Goal: Information Seeking & Learning: Compare options

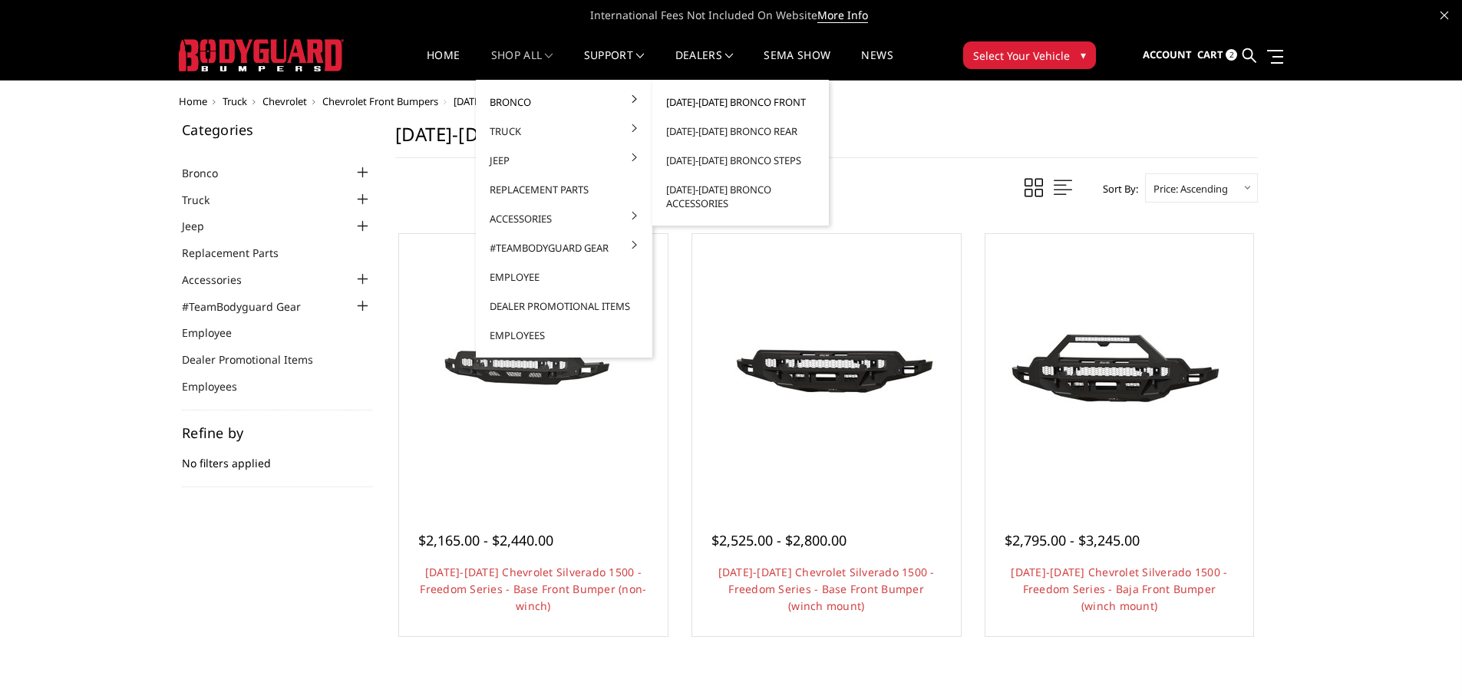
click at [781, 103] on link "[DATE]-[DATE] Bronco Front" at bounding box center [741, 102] width 164 height 29
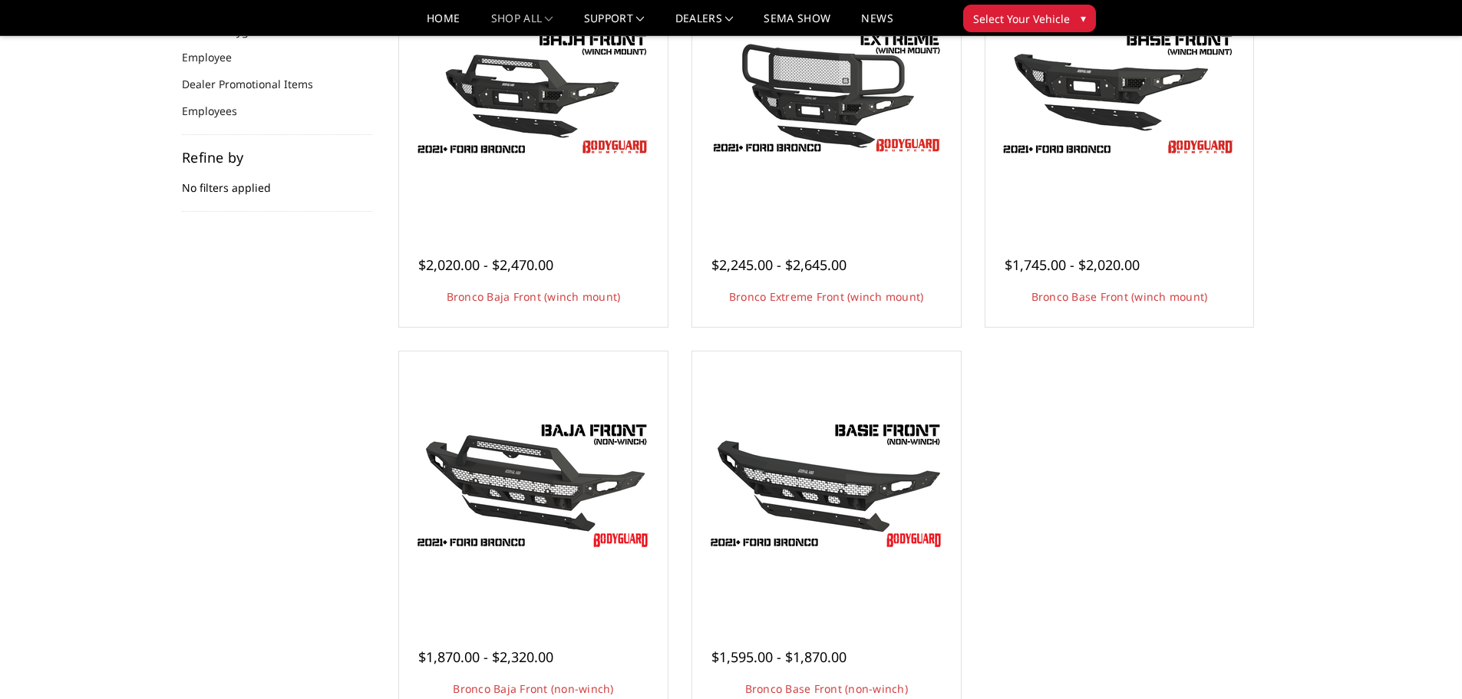
scroll to position [384, 0]
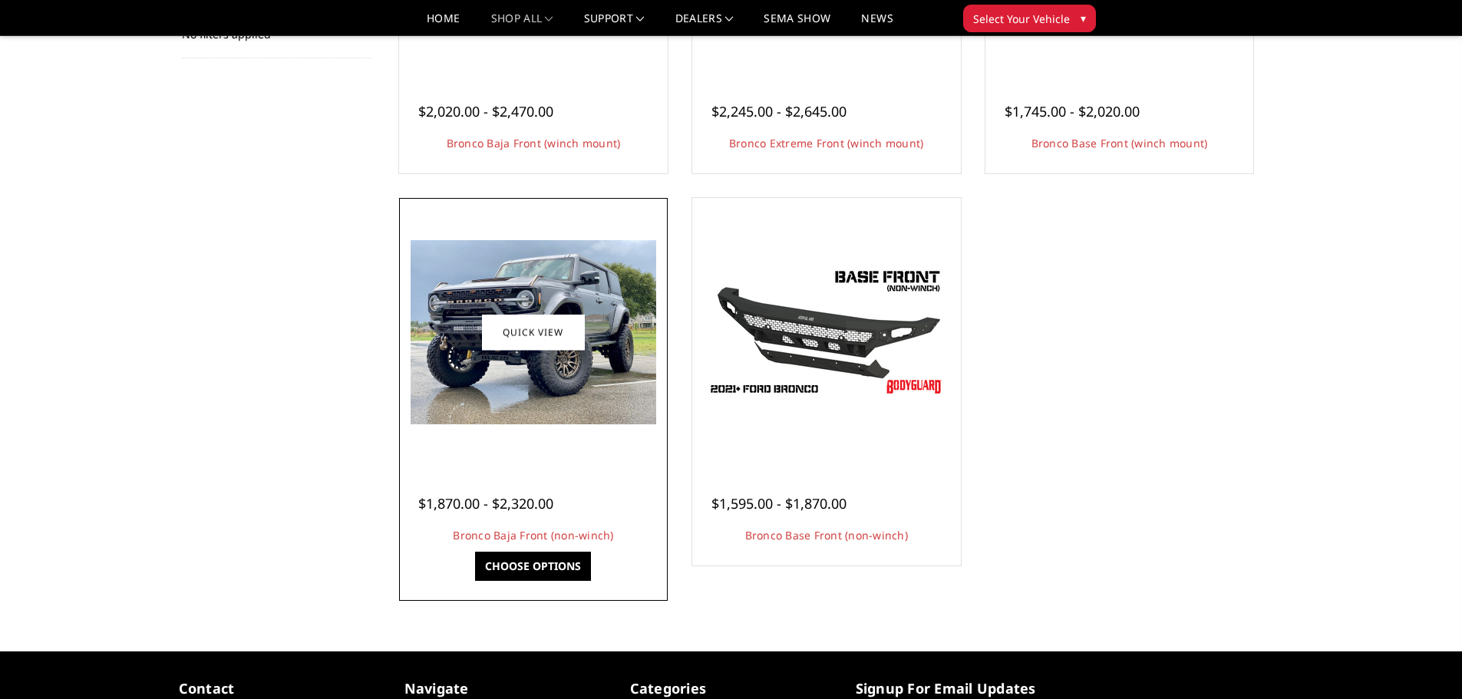
click at [543, 367] on img at bounding box center [534, 332] width 246 height 184
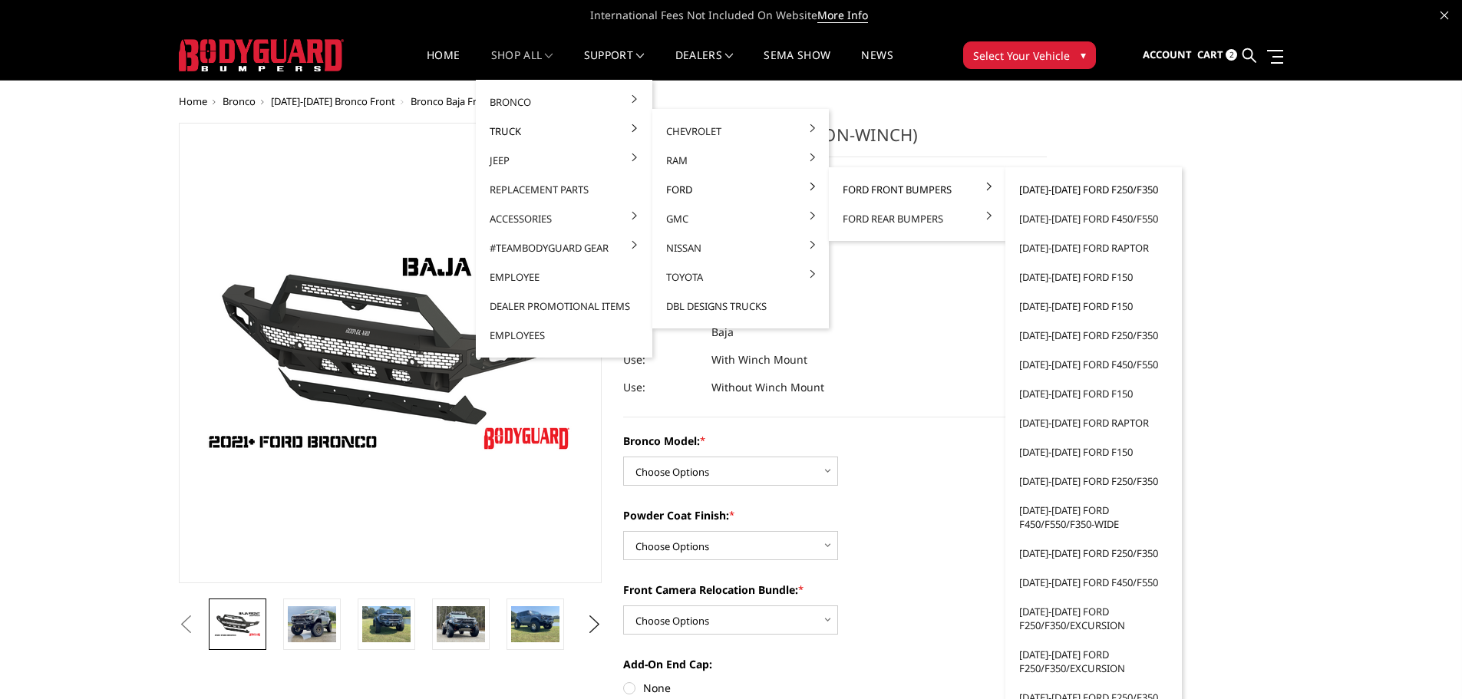
click at [1058, 193] on link "[DATE]-[DATE] Ford F250/F350" at bounding box center [1094, 189] width 164 height 29
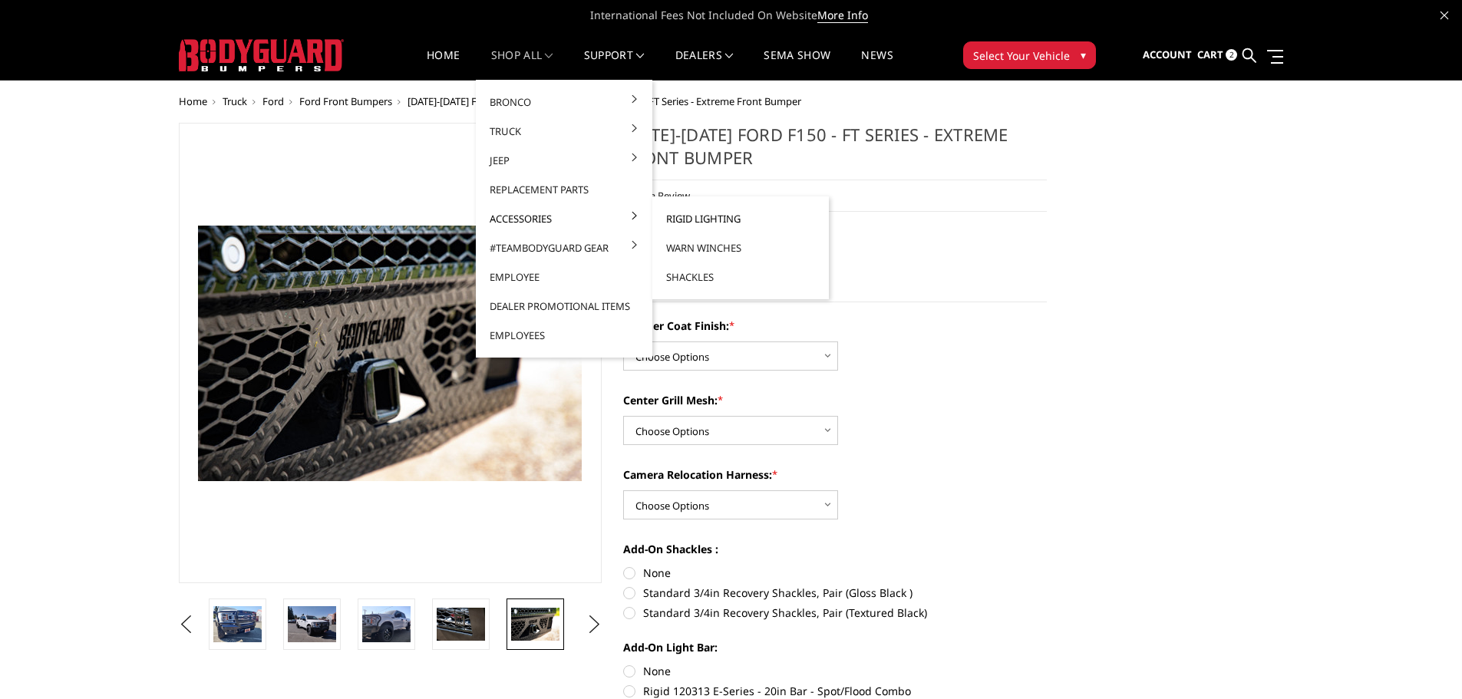
click at [699, 215] on link "Rigid Lighting" at bounding box center [741, 218] width 164 height 29
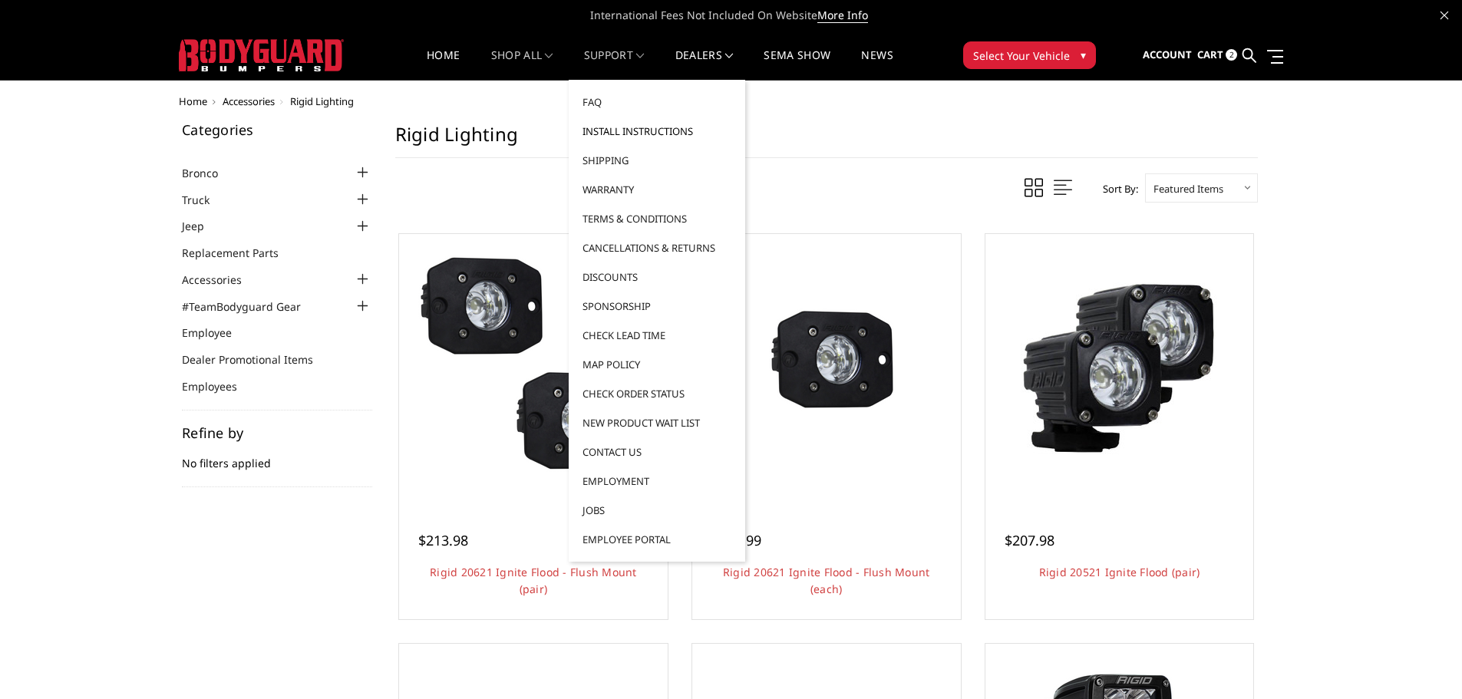
click at [619, 134] on link "Install Instructions" at bounding box center [657, 131] width 164 height 29
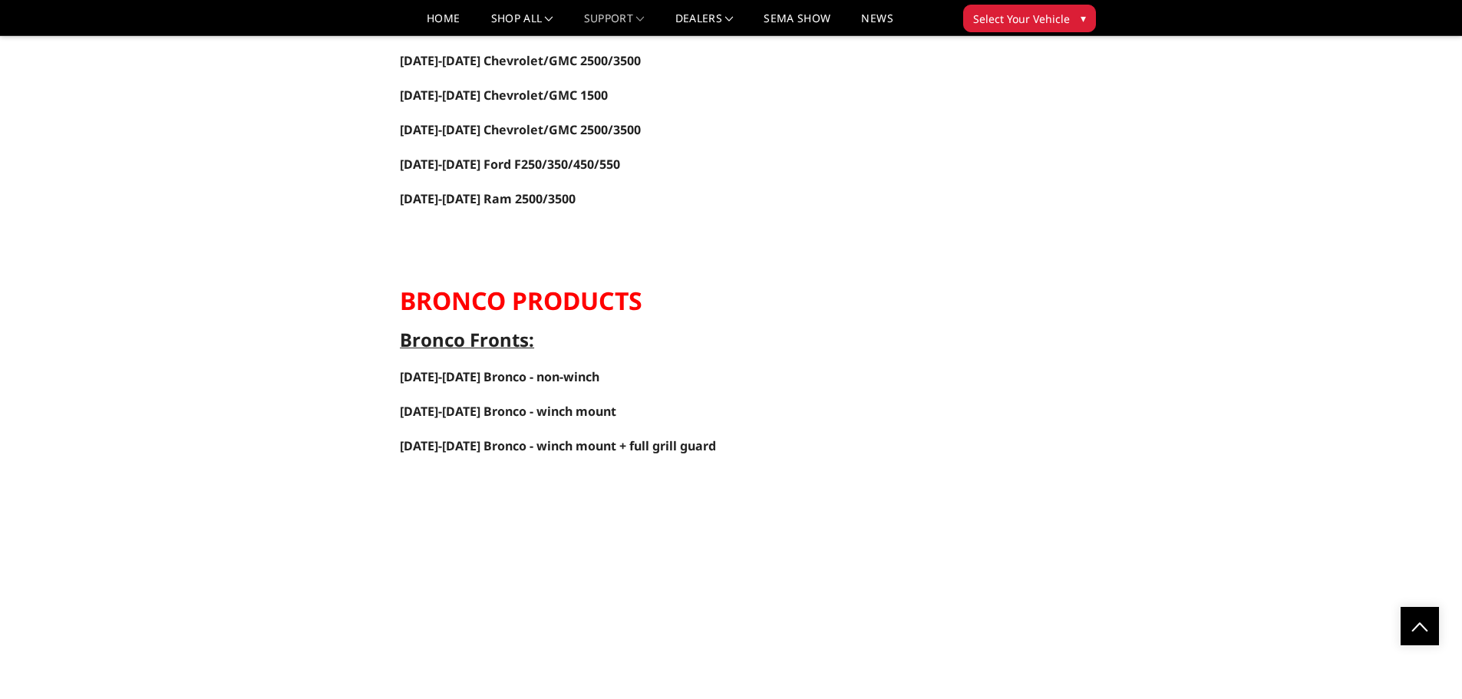
scroll to position [3531, 0]
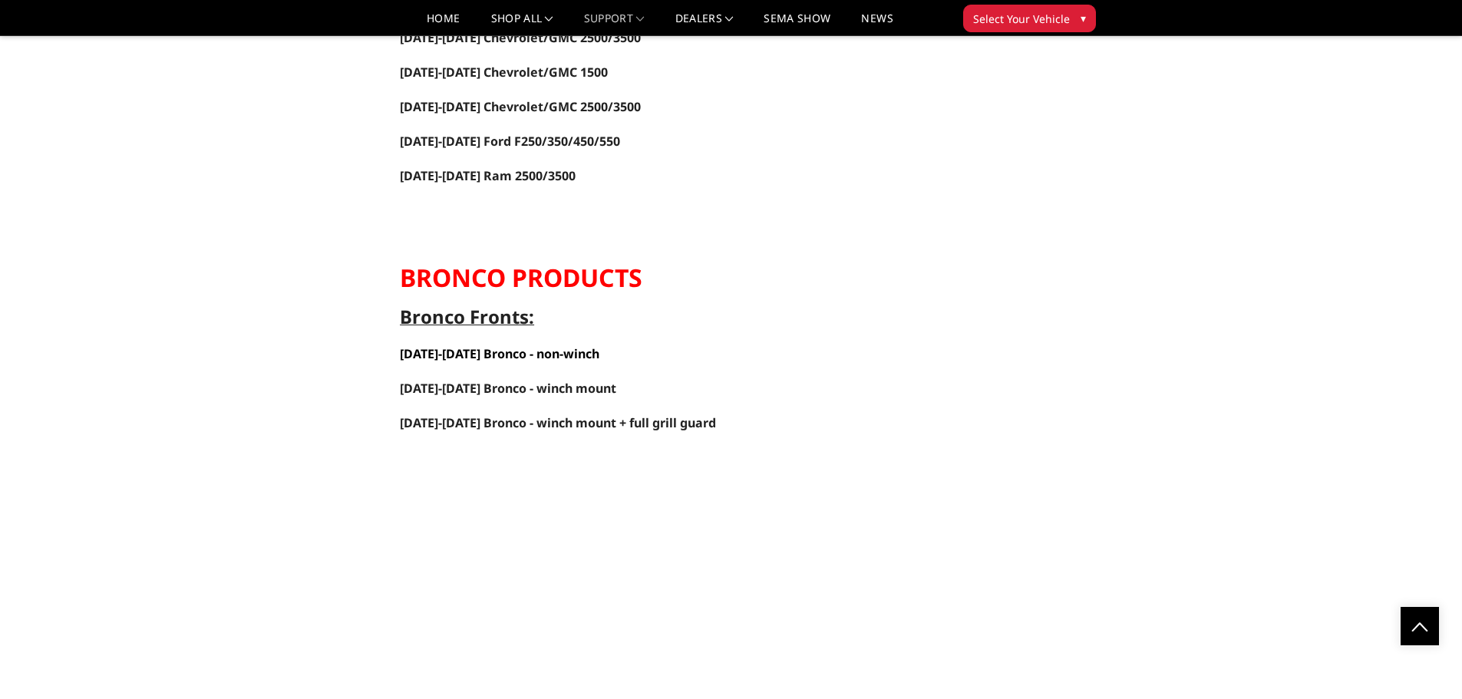
click at [484, 357] on link "2021-2025 Bronco - non-winch" at bounding box center [500, 353] width 200 height 17
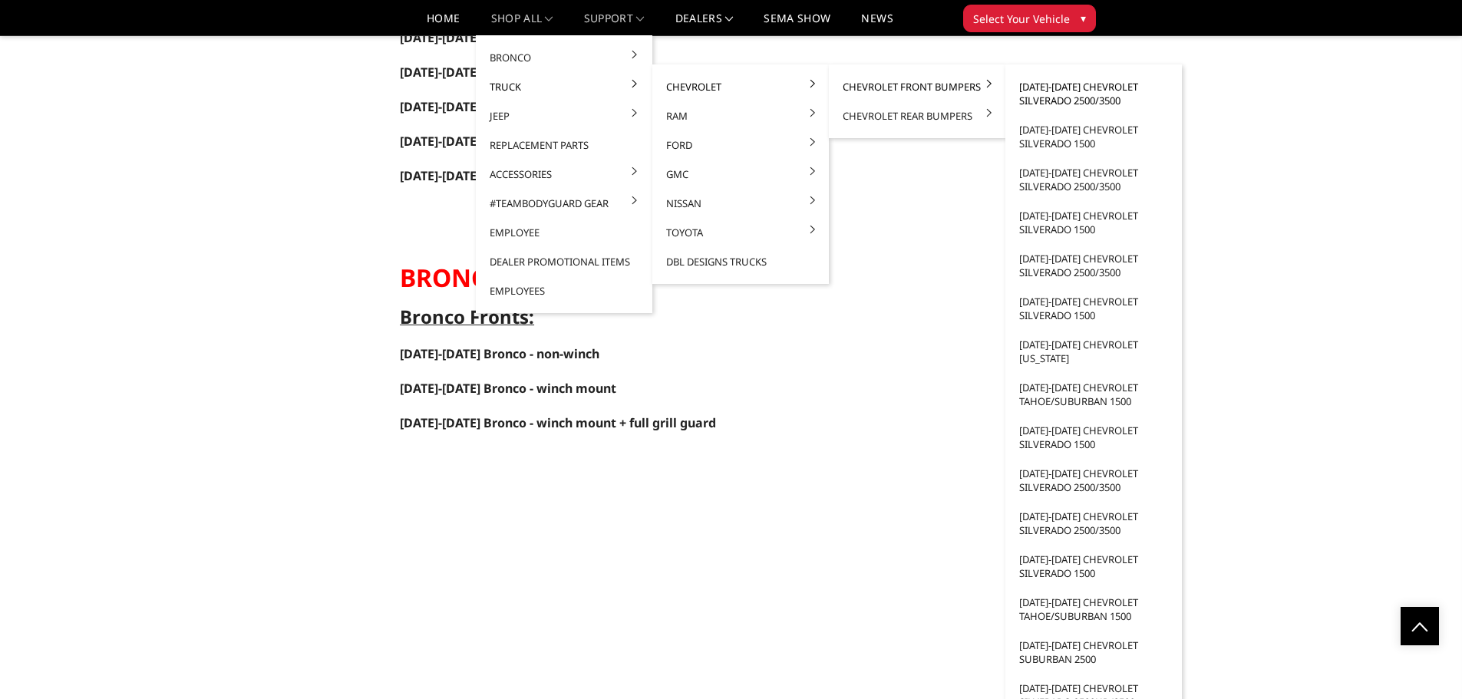
click at [1042, 97] on link "[DATE]-[DATE] Chevrolet Silverado 2500/3500" at bounding box center [1094, 93] width 164 height 43
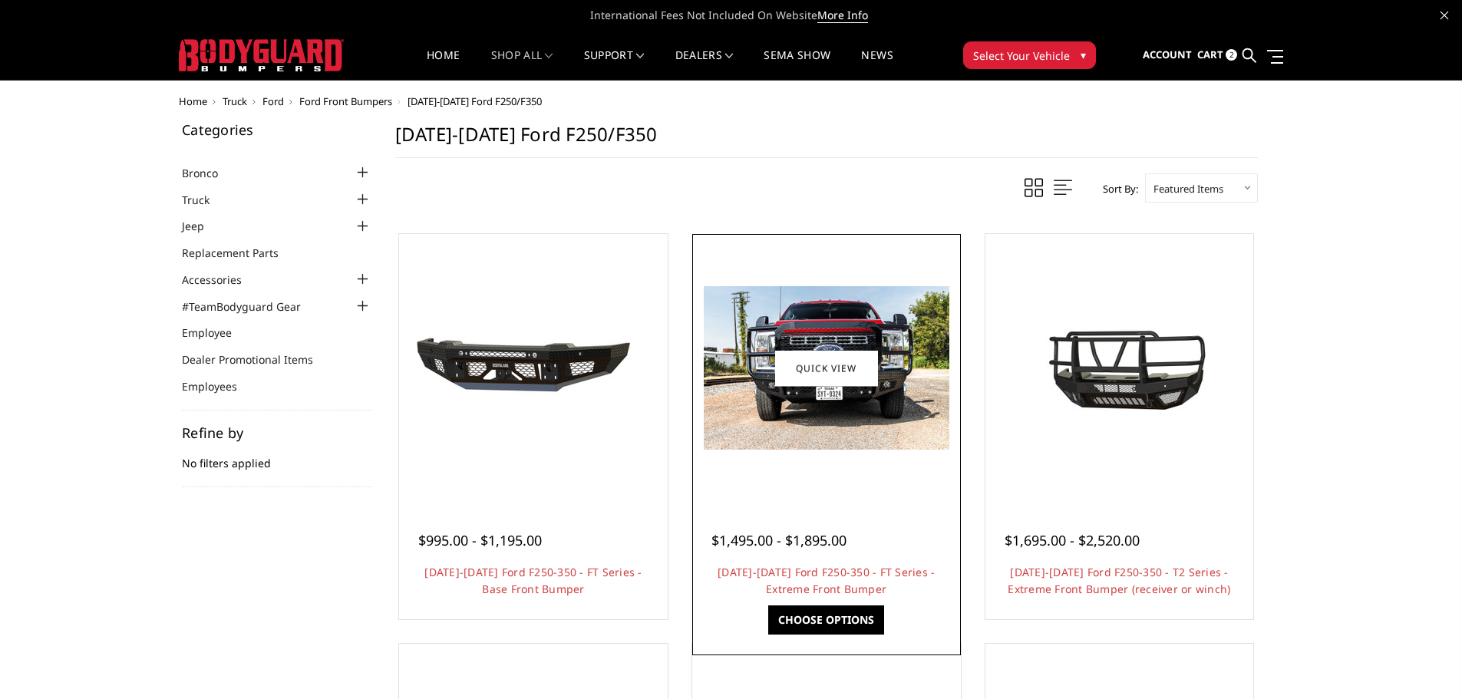
click at [818, 426] on img at bounding box center [827, 368] width 246 height 164
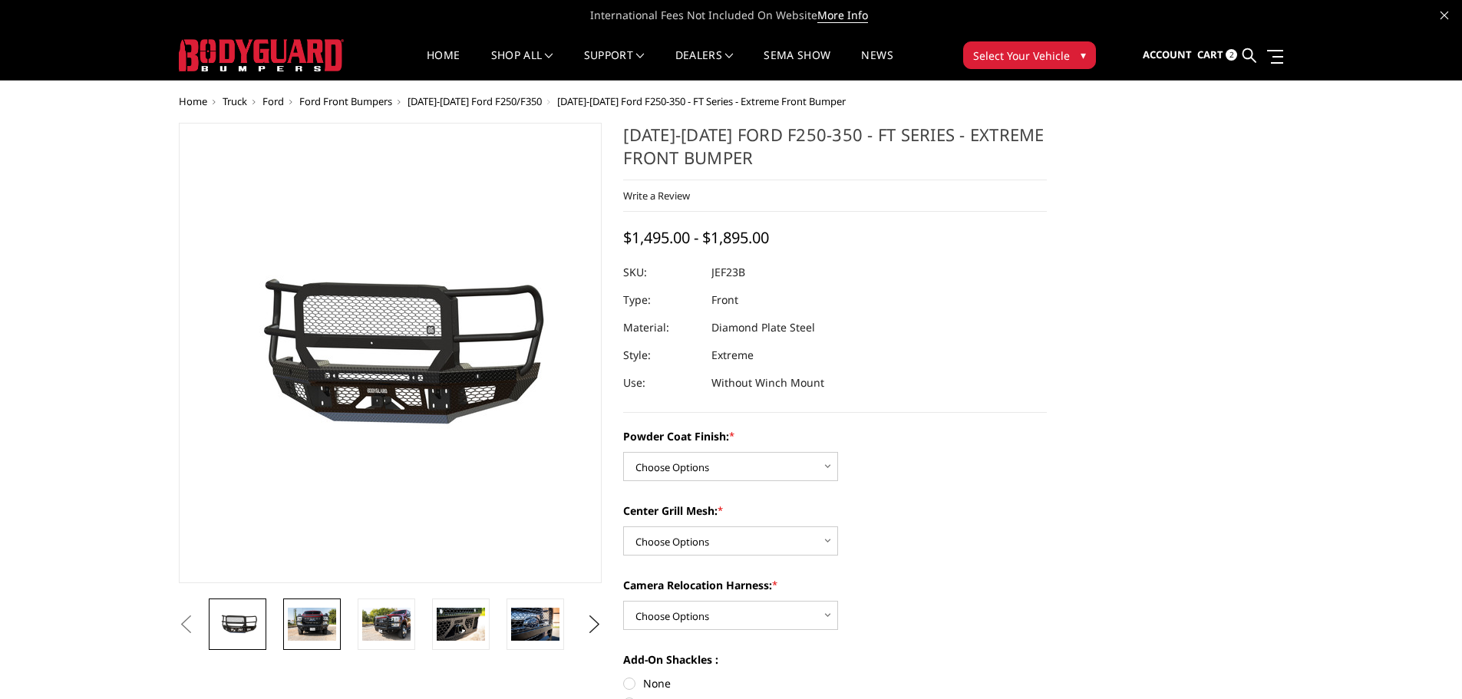
click at [308, 622] on img at bounding box center [312, 624] width 48 height 32
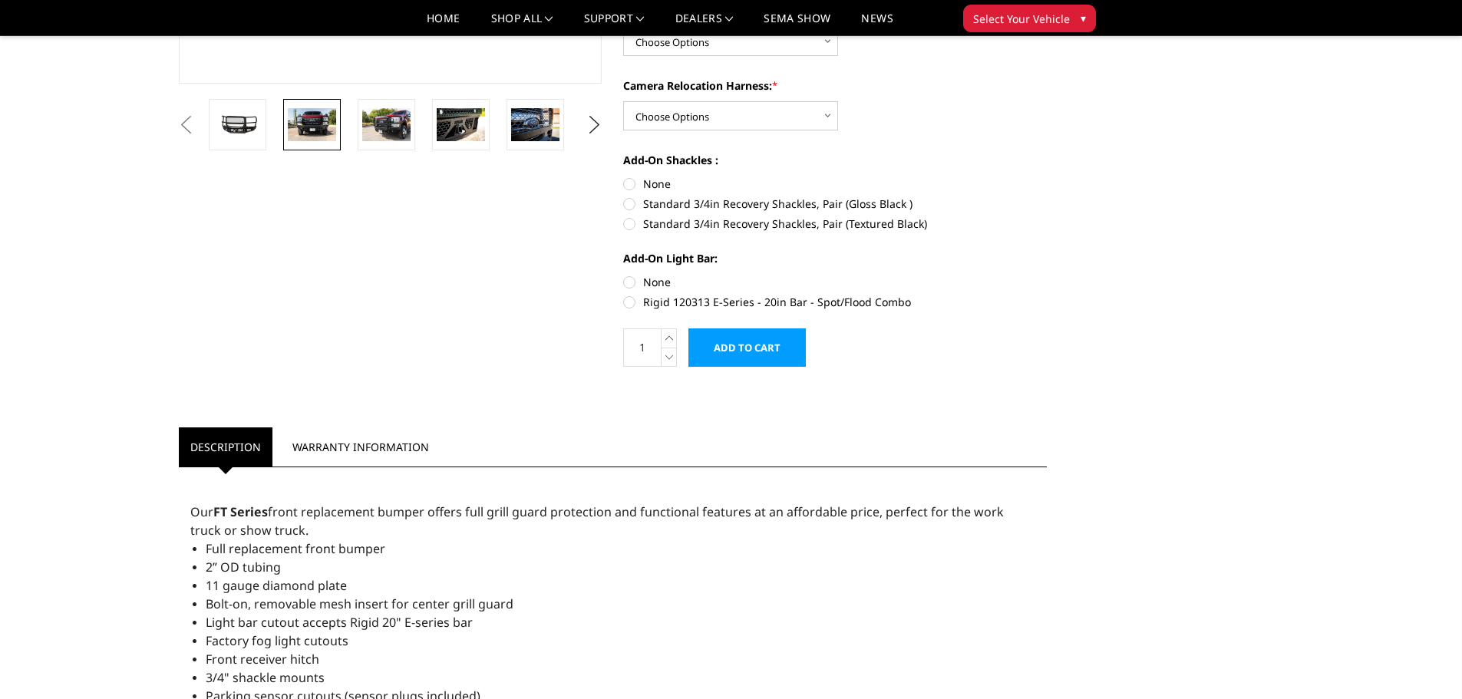
scroll to position [384, 0]
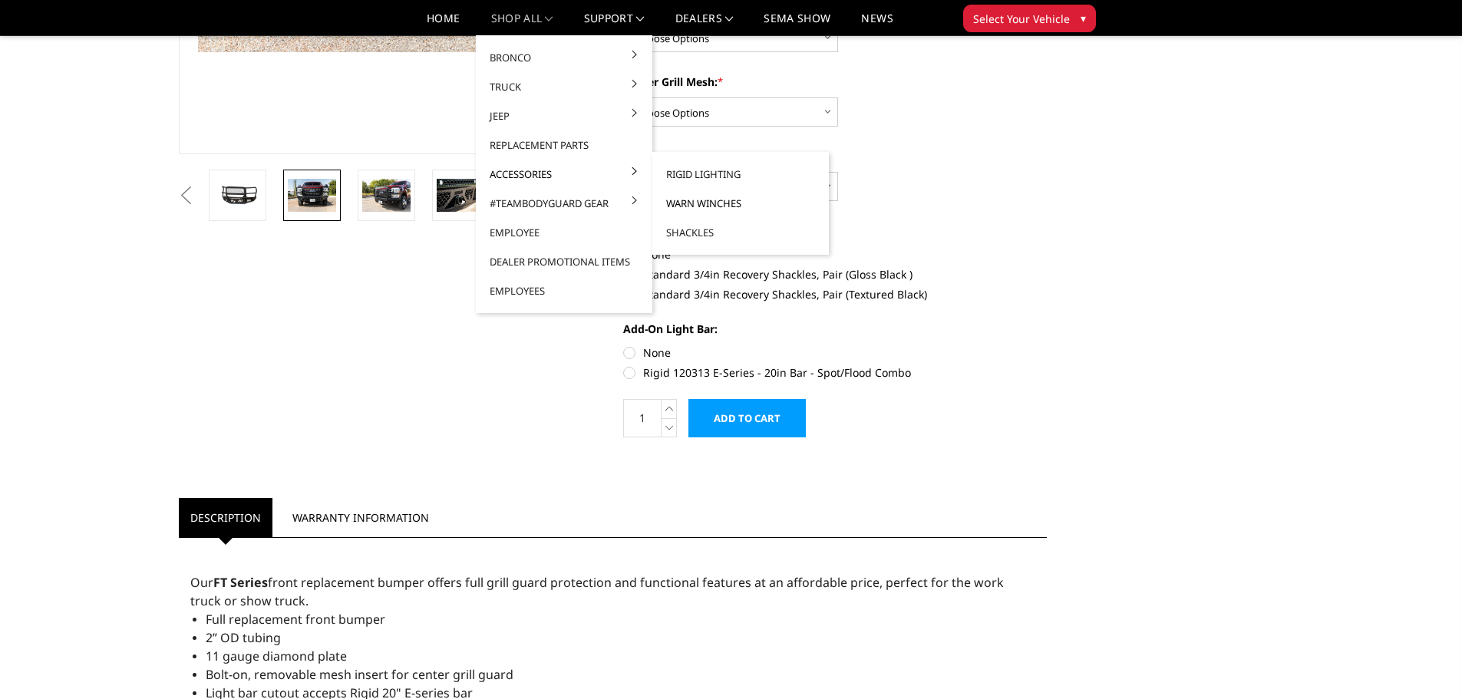
click at [706, 202] on link "Warn Winches" at bounding box center [741, 203] width 164 height 29
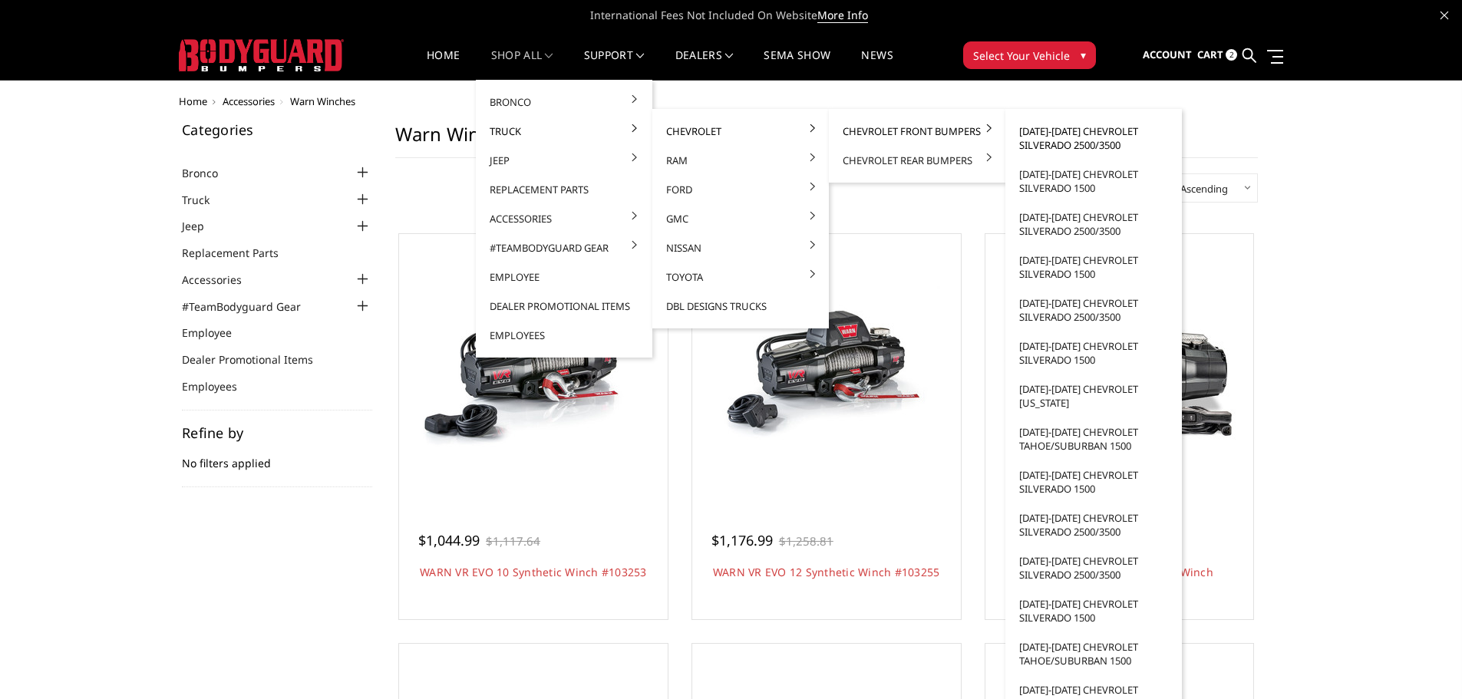
click at [1070, 138] on link "[DATE]-[DATE] Chevrolet Silverado 2500/3500" at bounding box center [1094, 138] width 164 height 43
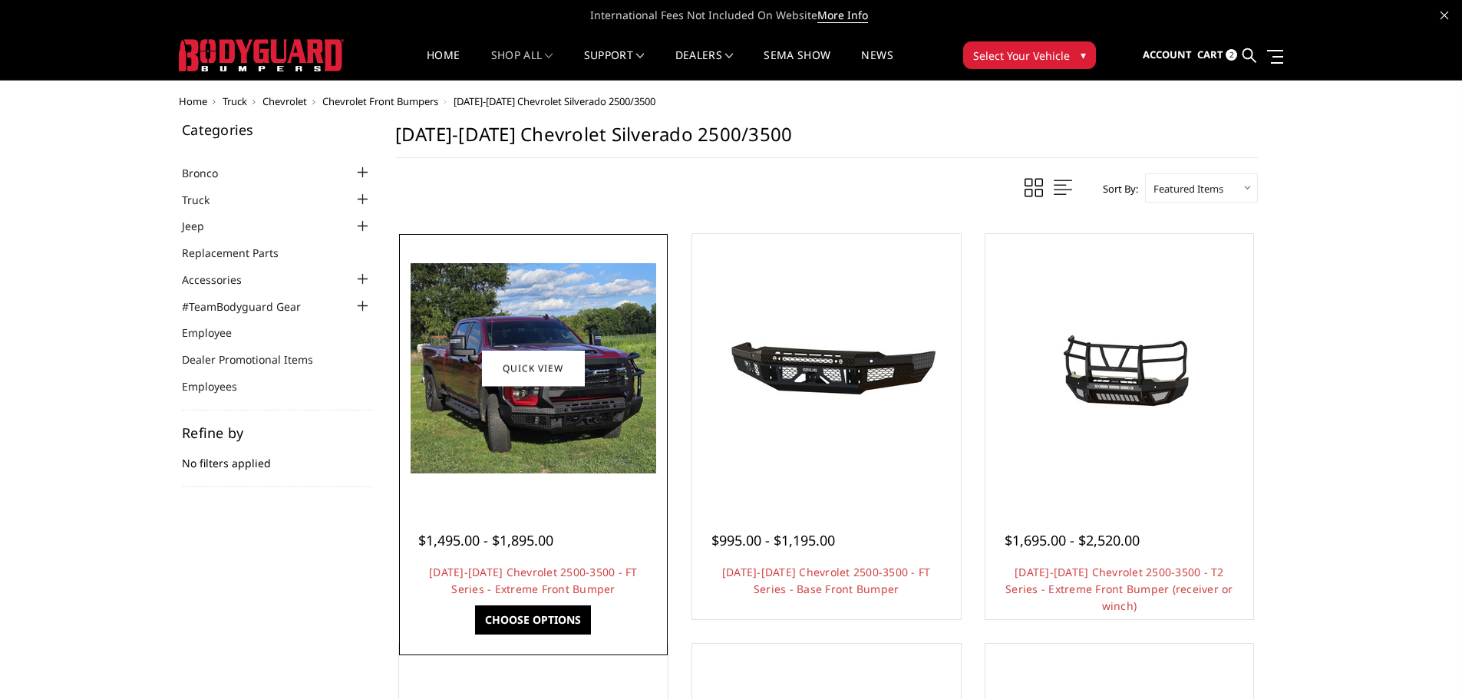
click at [553, 431] on img at bounding box center [534, 368] width 246 height 210
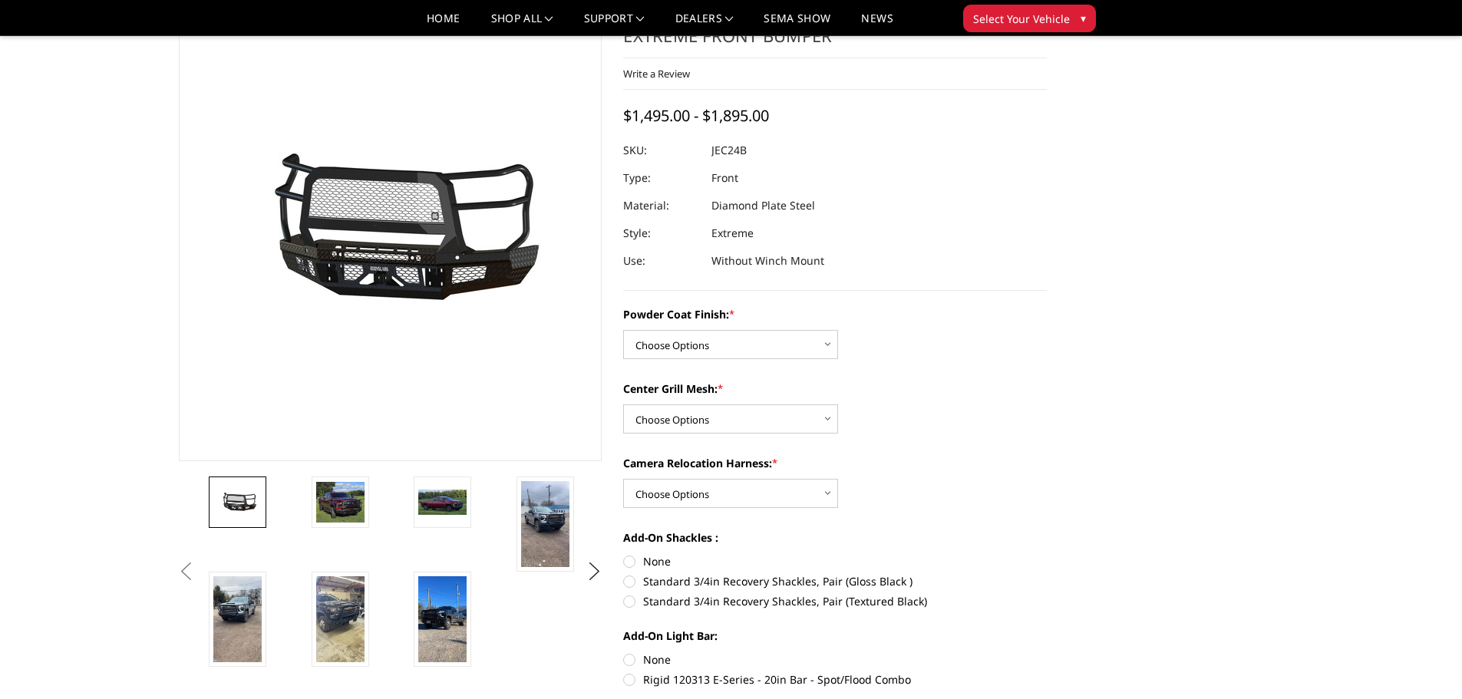
scroll to position [154, 0]
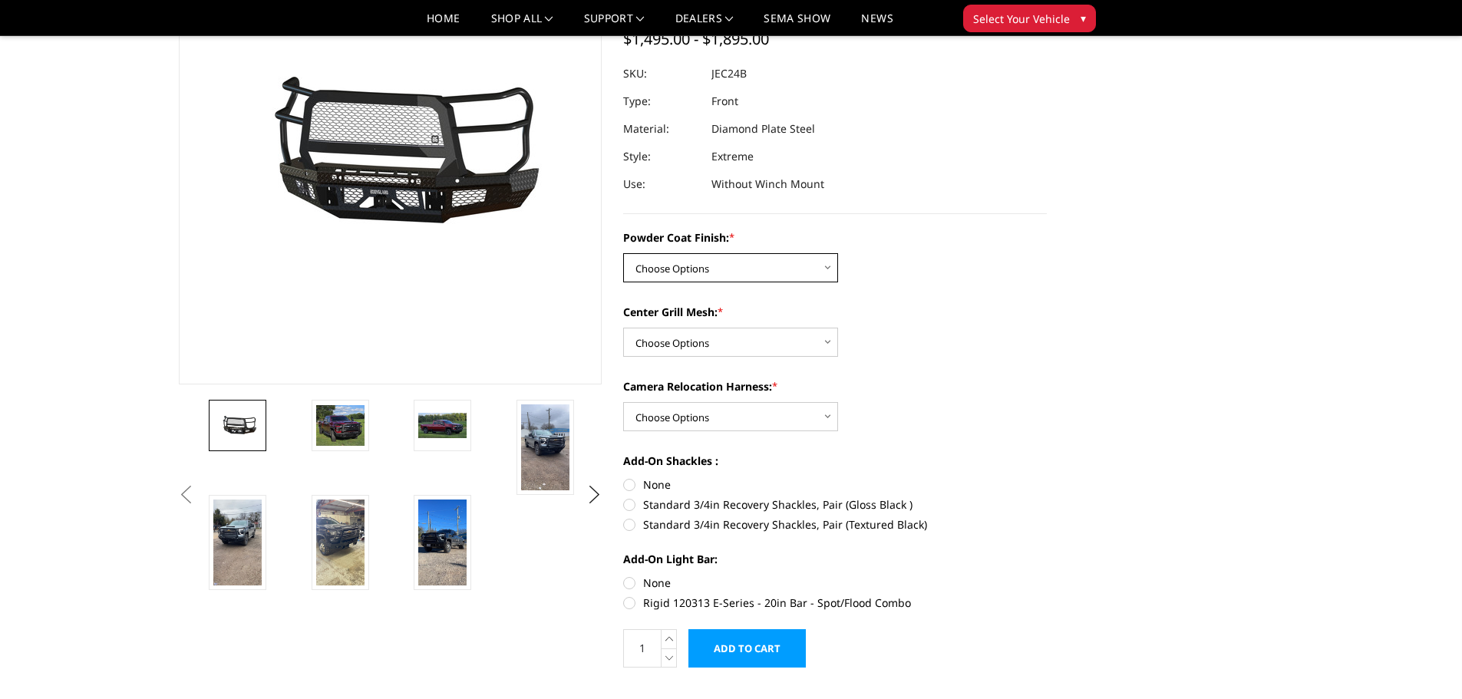
click at [784, 275] on select "Choose Options Bare Metal Gloss Black Powder Coat Textured Black Powder Coat" at bounding box center [730, 267] width 215 height 29
select select "3278"
click at [623, 253] on select "Choose Options Bare Metal Gloss Black Powder Coat Textured Black Powder Coat" at bounding box center [730, 267] width 215 height 29
click at [773, 347] on select "Choose Options WITH Expanded Metal in Center Grill WITHOUT Expanded Metal in Ce…" at bounding box center [730, 342] width 215 height 29
select select "3280"
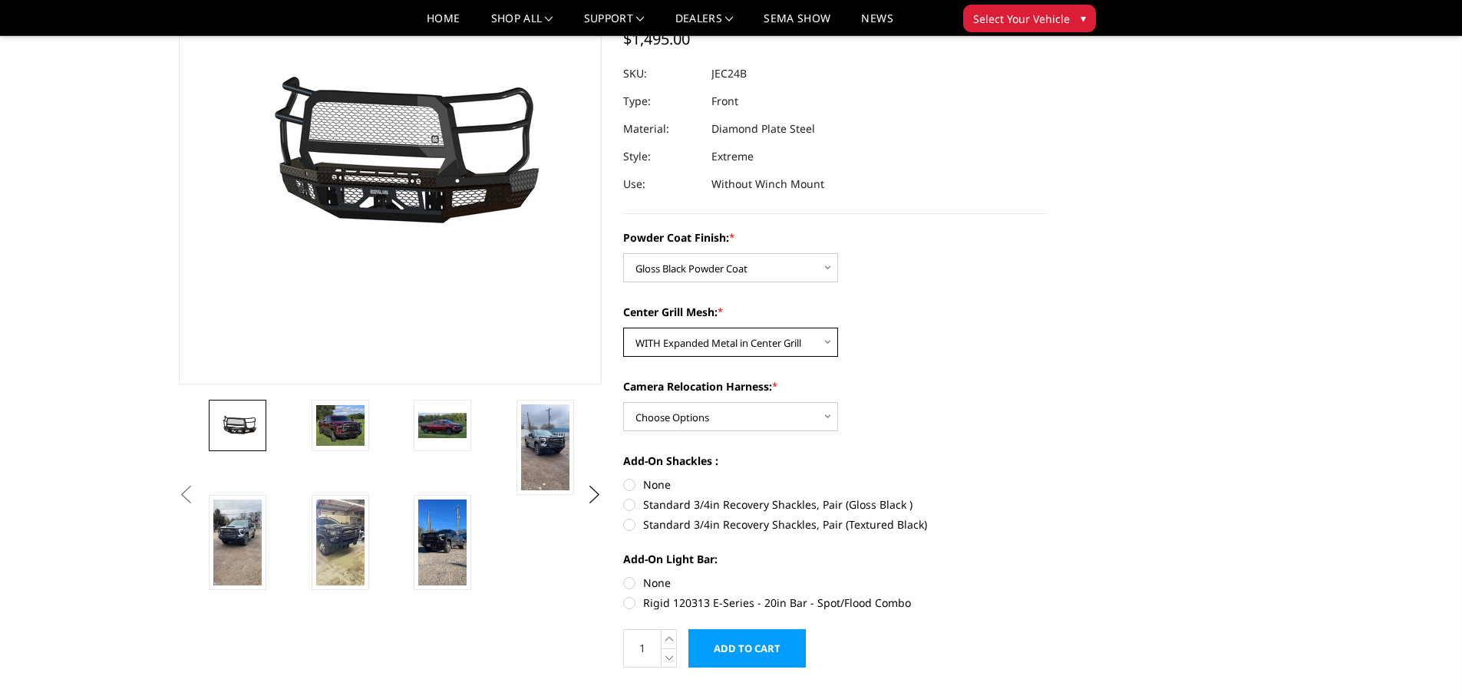
click at [623, 328] on select "Choose Options WITH Expanded Metal in Center Grill WITHOUT Expanded Metal in Ce…" at bounding box center [730, 342] width 215 height 29
click at [777, 422] on select "Choose Options WITH Camera Relocation Harness WITHOUT Camera Relocation Harness" at bounding box center [730, 416] width 215 height 29
select select "3283"
click at [623, 402] on select "Choose Options WITH Camera Relocation Harness WITHOUT Camera Relocation Harness" at bounding box center [730, 416] width 215 height 29
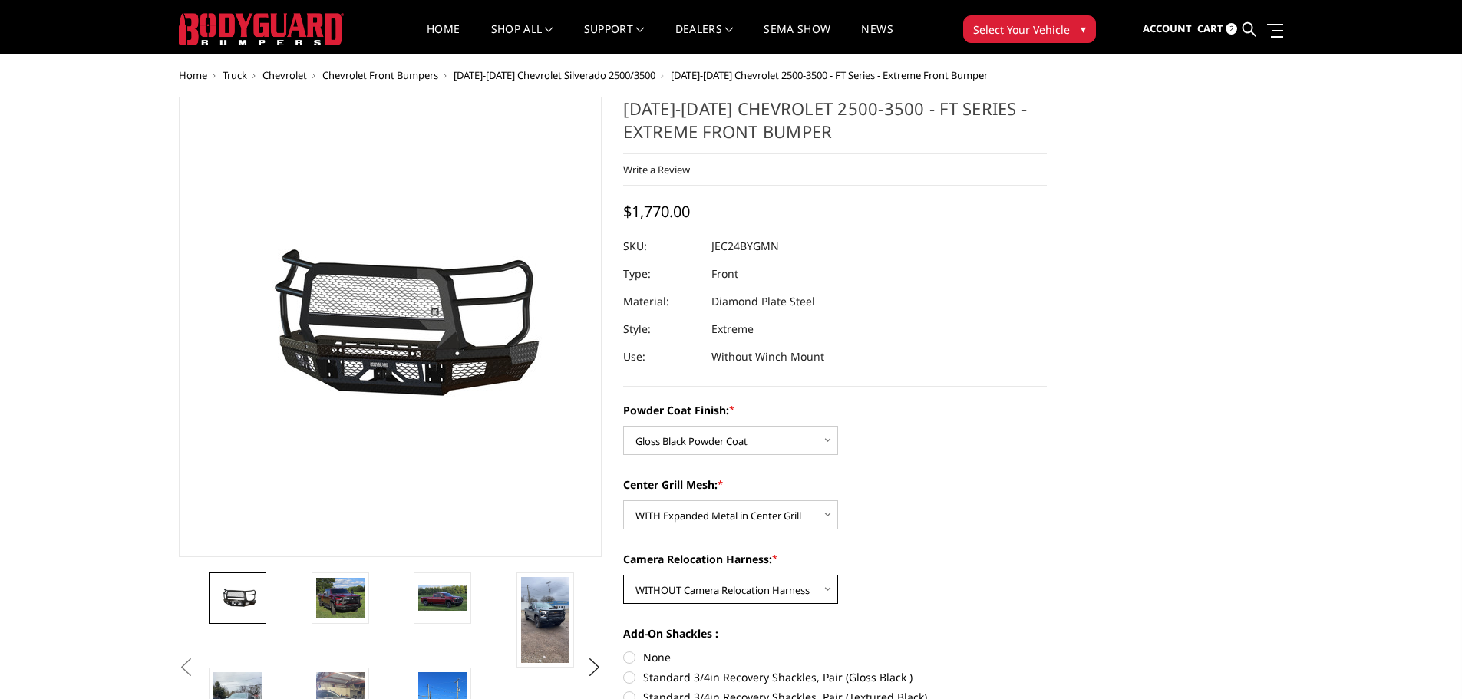
scroll to position [0, 0]
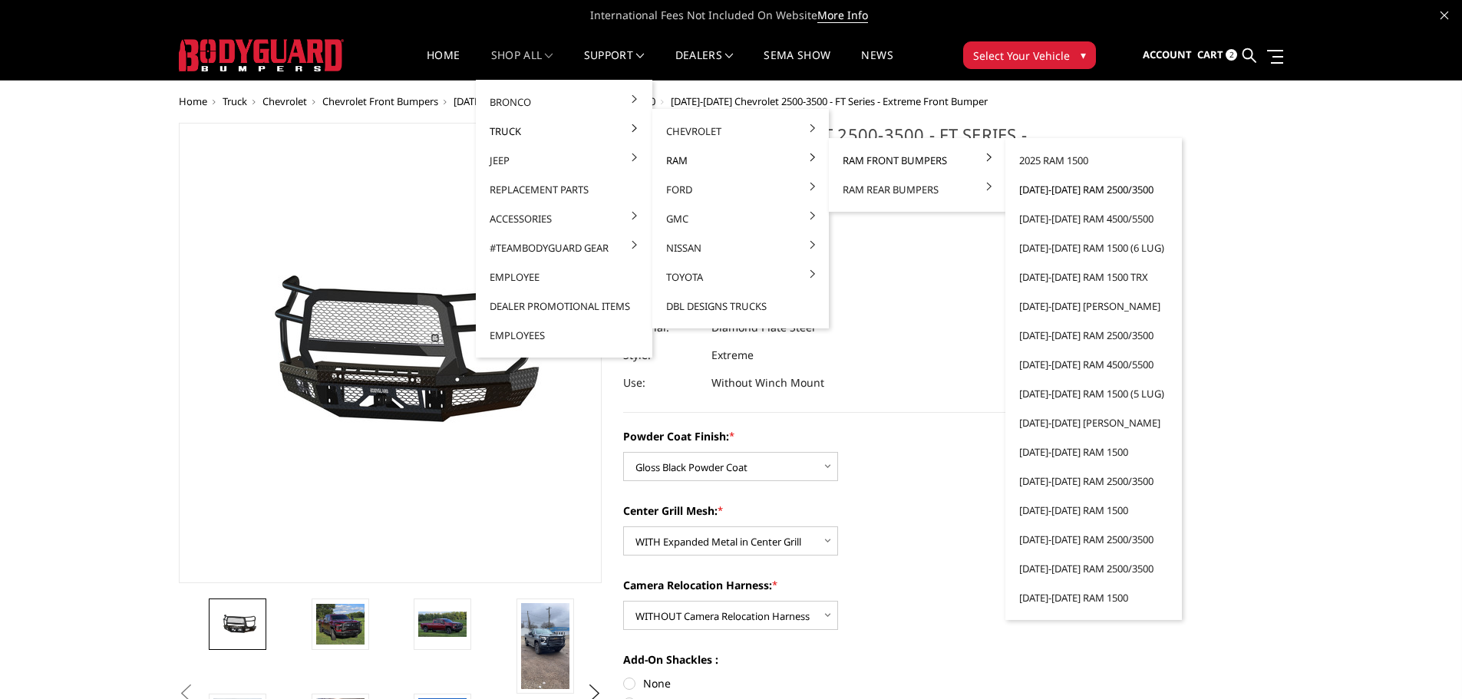
click at [1064, 193] on link "[DATE]-[DATE] Ram 2500/3500" at bounding box center [1094, 189] width 164 height 29
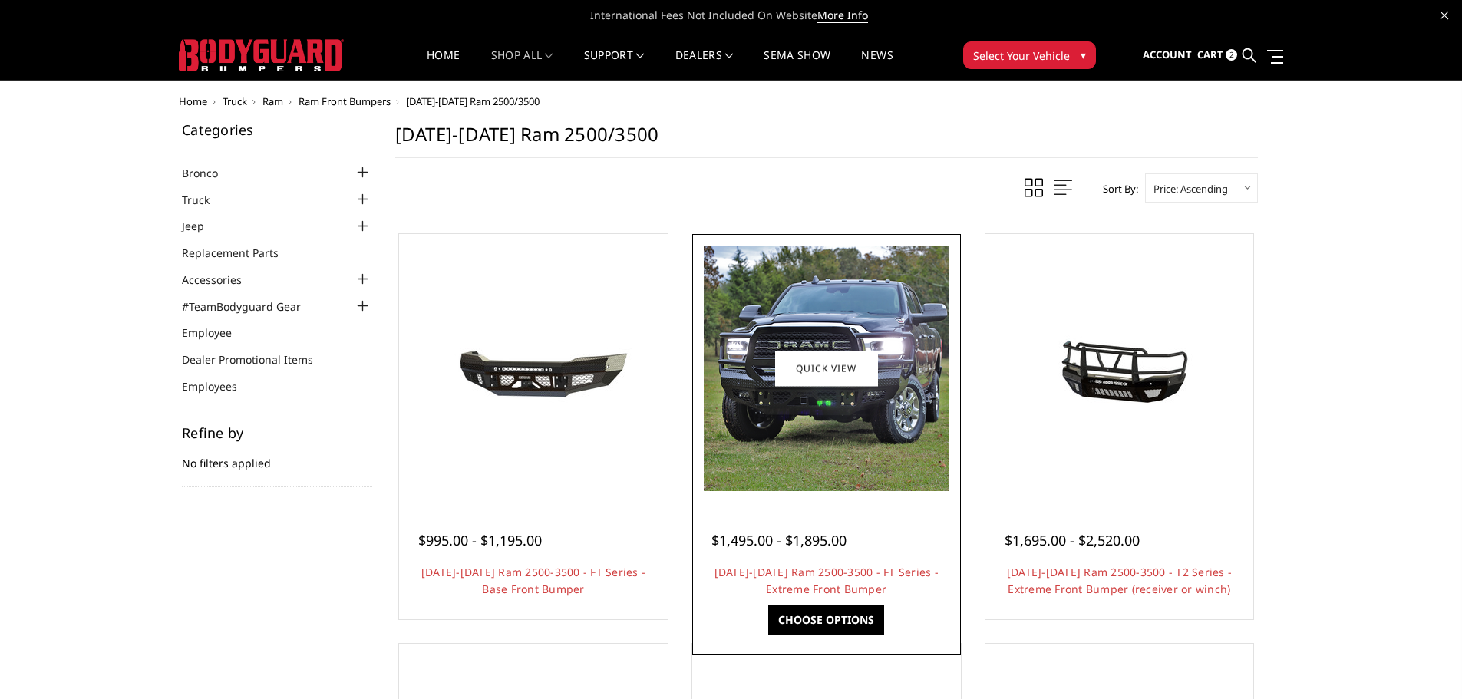
click at [850, 438] on img at bounding box center [827, 369] width 246 height 246
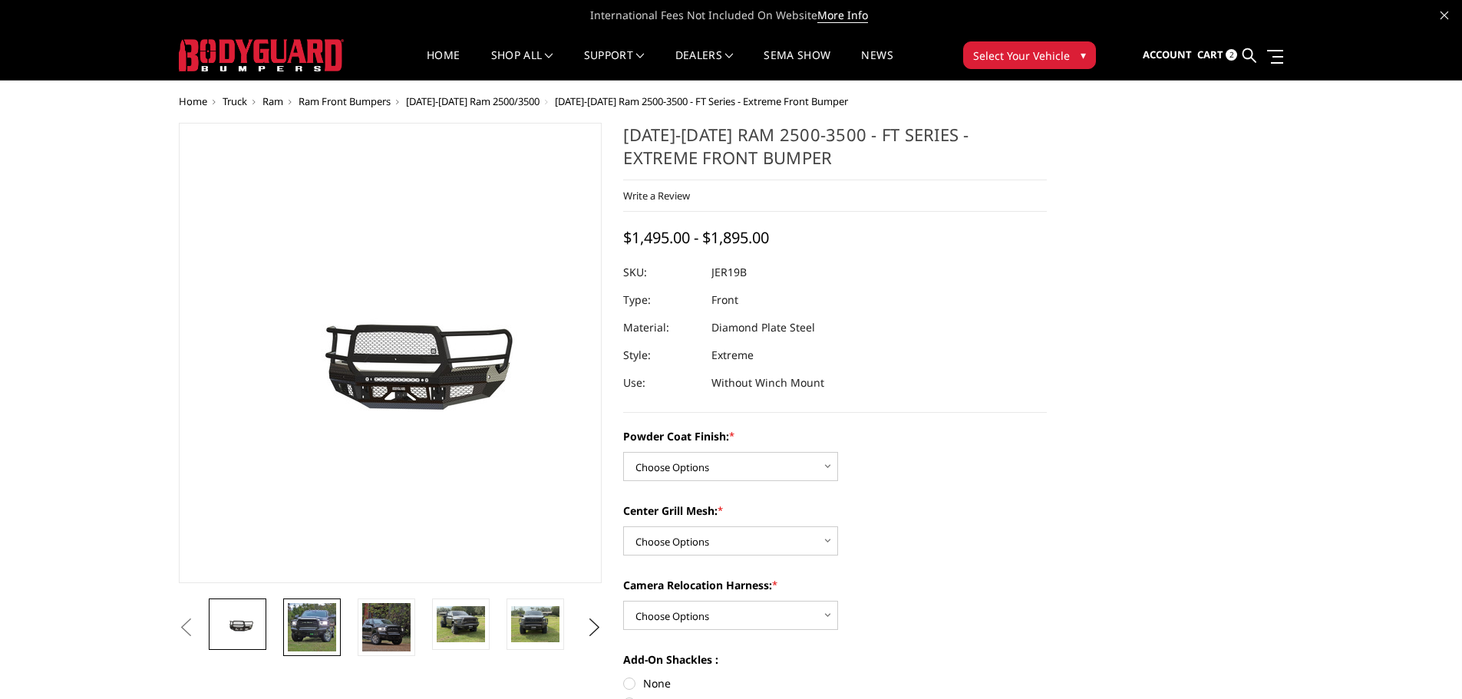
click at [318, 636] on img at bounding box center [312, 627] width 48 height 48
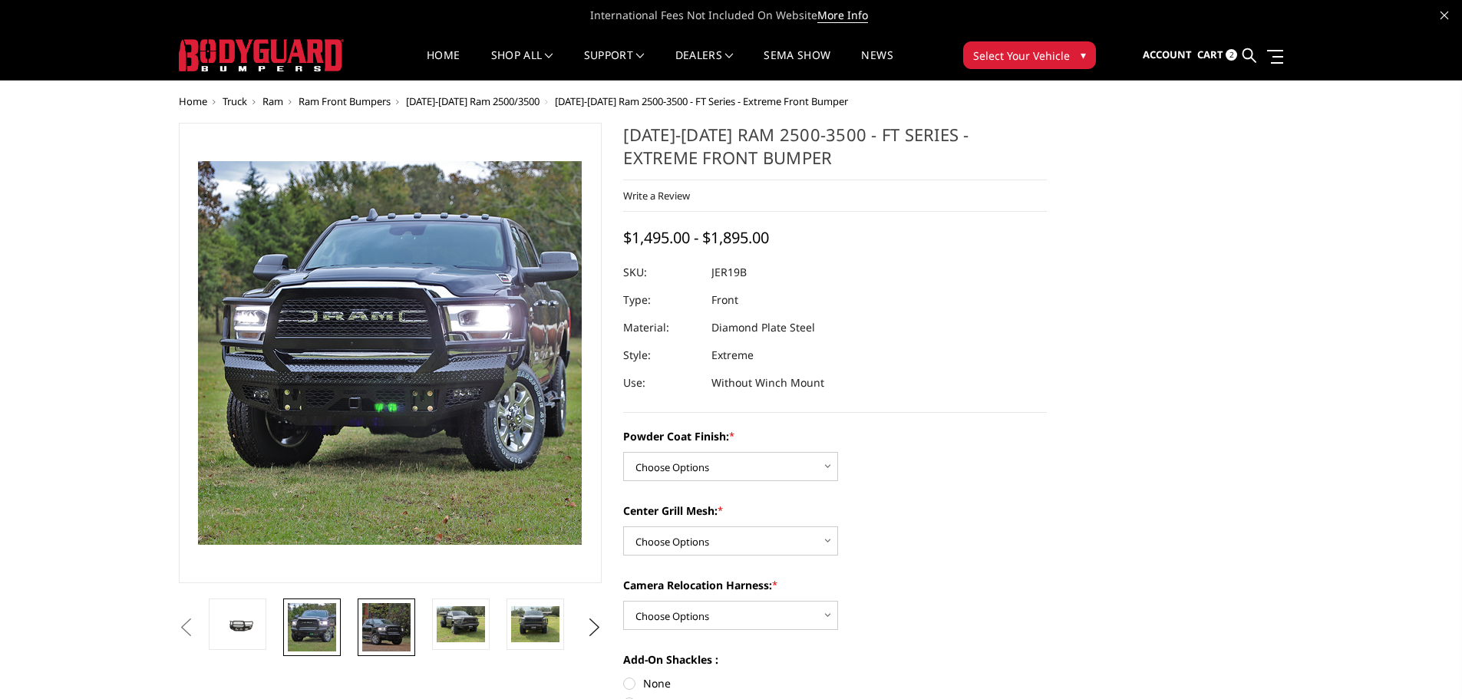
click at [404, 634] on img at bounding box center [386, 627] width 48 height 48
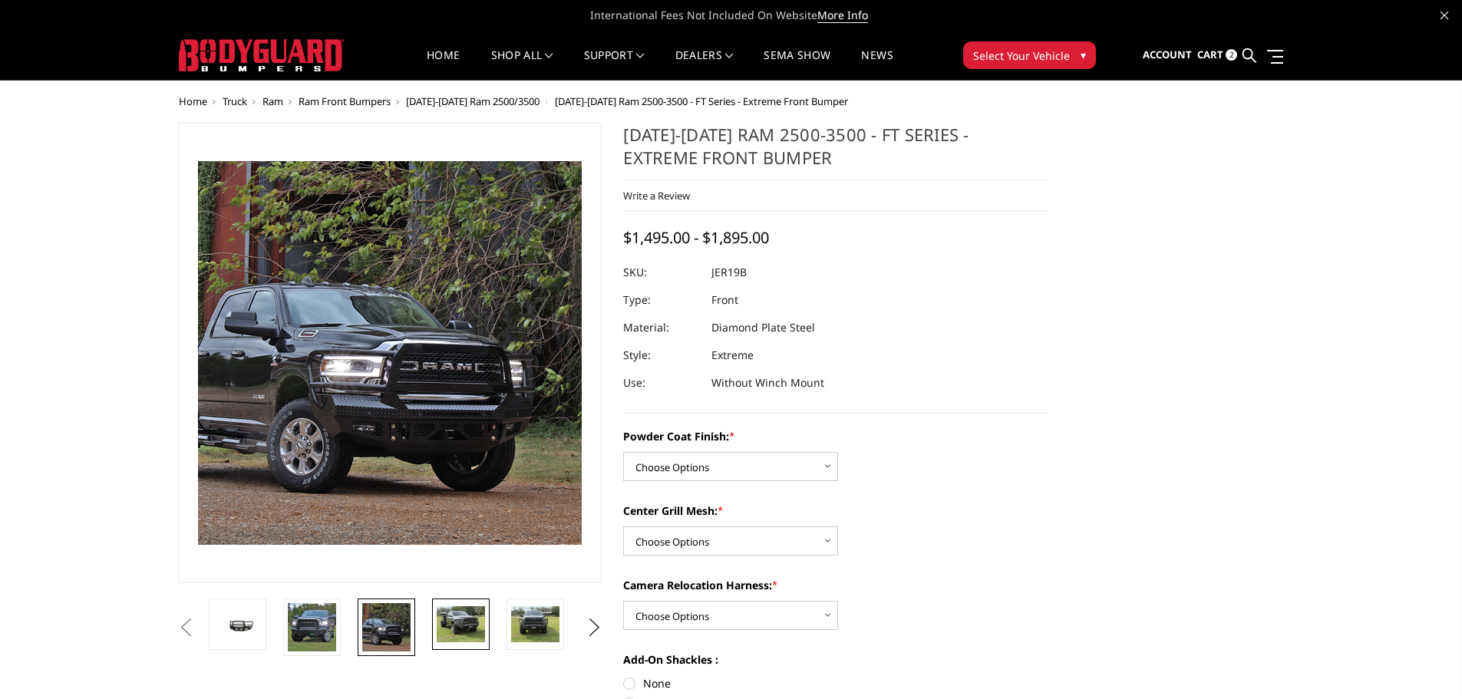
click at [454, 623] on img at bounding box center [461, 624] width 48 height 36
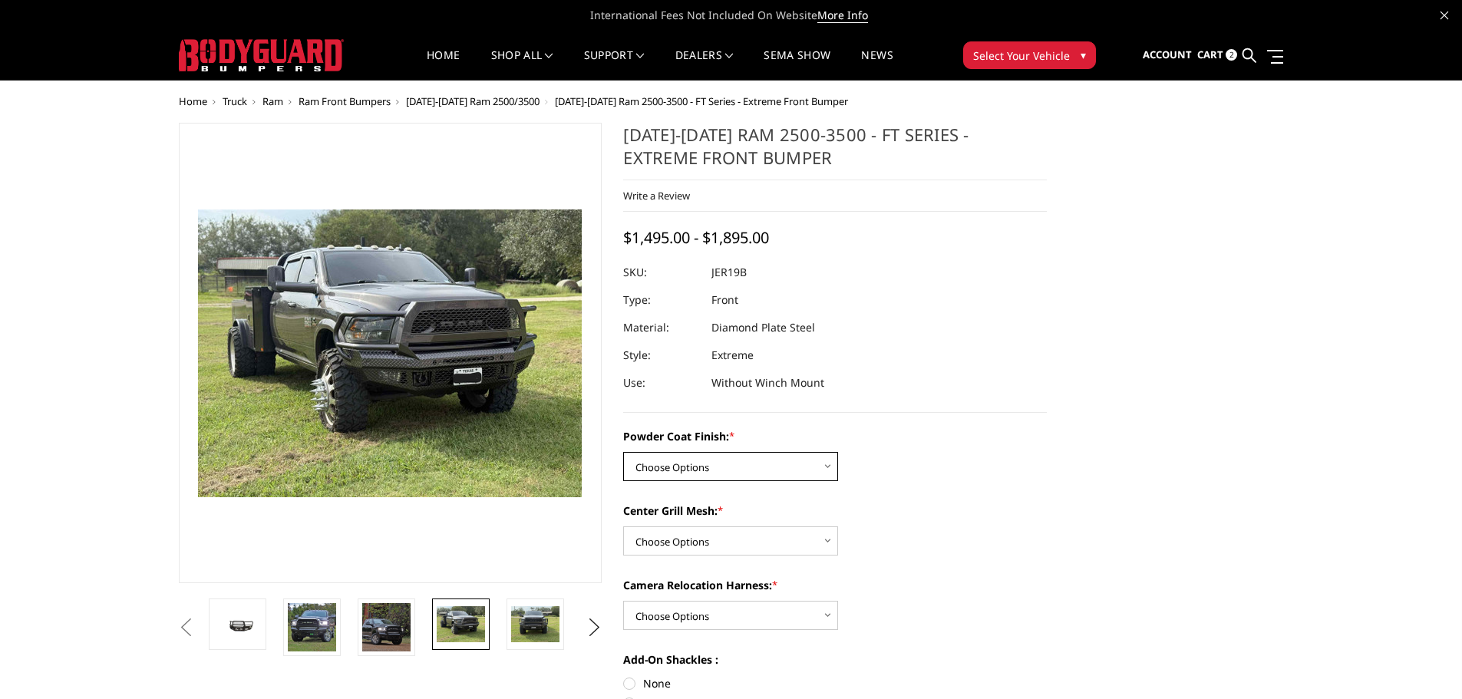
click at [798, 466] on select "Choose Options Bare Metal Gloss Black Powder Coat Textured Black Powder Coat" at bounding box center [730, 466] width 215 height 29
select select "3215"
click at [623, 452] on select "Choose Options Bare Metal Gloss Black Powder Coat Textured Black Powder Coat" at bounding box center [730, 466] width 215 height 29
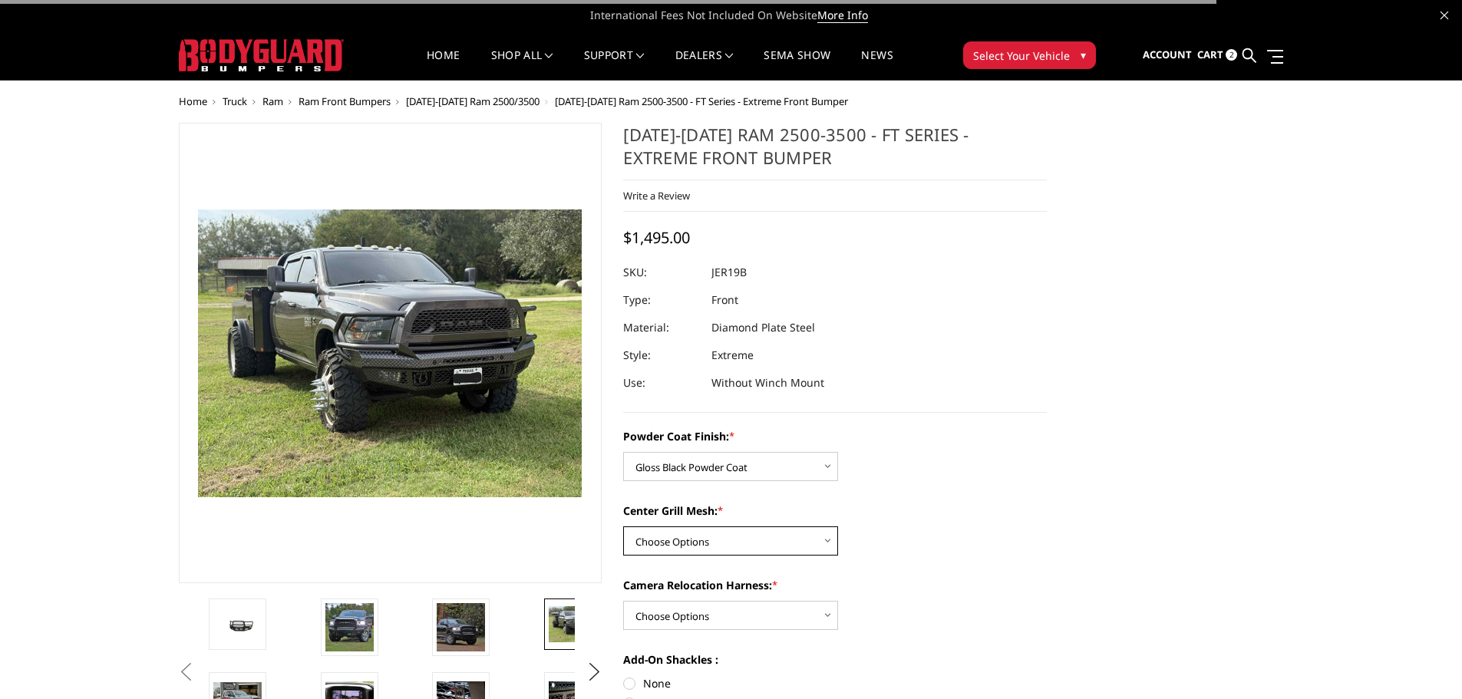
click at [778, 537] on select "Choose Options WITH Expanded Metal in Center Grill WITHOUT Expanded Metal in Ce…" at bounding box center [730, 541] width 215 height 29
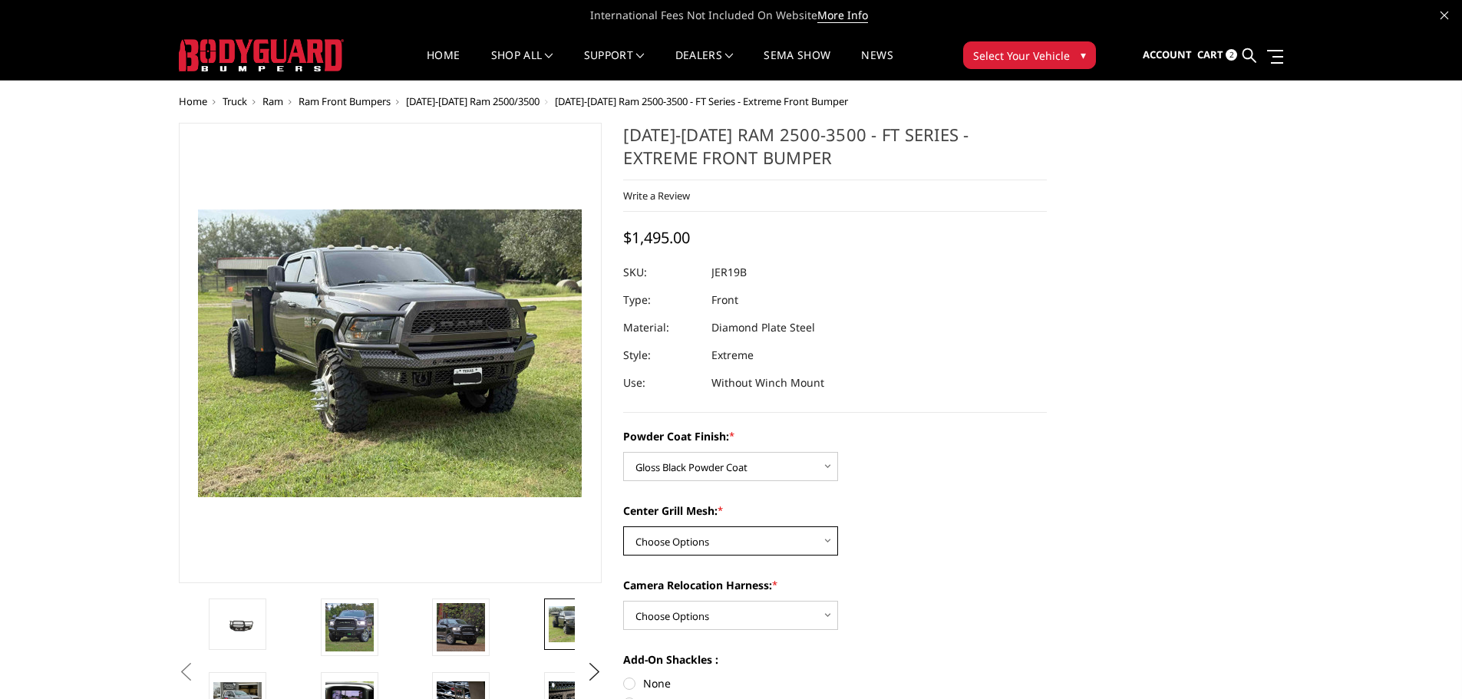
select select "3217"
click at [623, 527] on select "Choose Options WITH Expanded Metal in Center Grill WITHOUT Expanded Metal in Ce…" at bounding box center [730, 541] width 215 height 29
click at [764, 616] on select "Choose Options WITH Camera Relocation Harness WITHOUT Camera Relocation Harness" at bounding box center [730, 615] width 215 height 29
select select "3220"
click at [623, 601] on select "Choose Options WITH Camera Relocation Harness WITHOUT Camera Relocation Harness" at bounding box center [730, 615] width 215 height 29
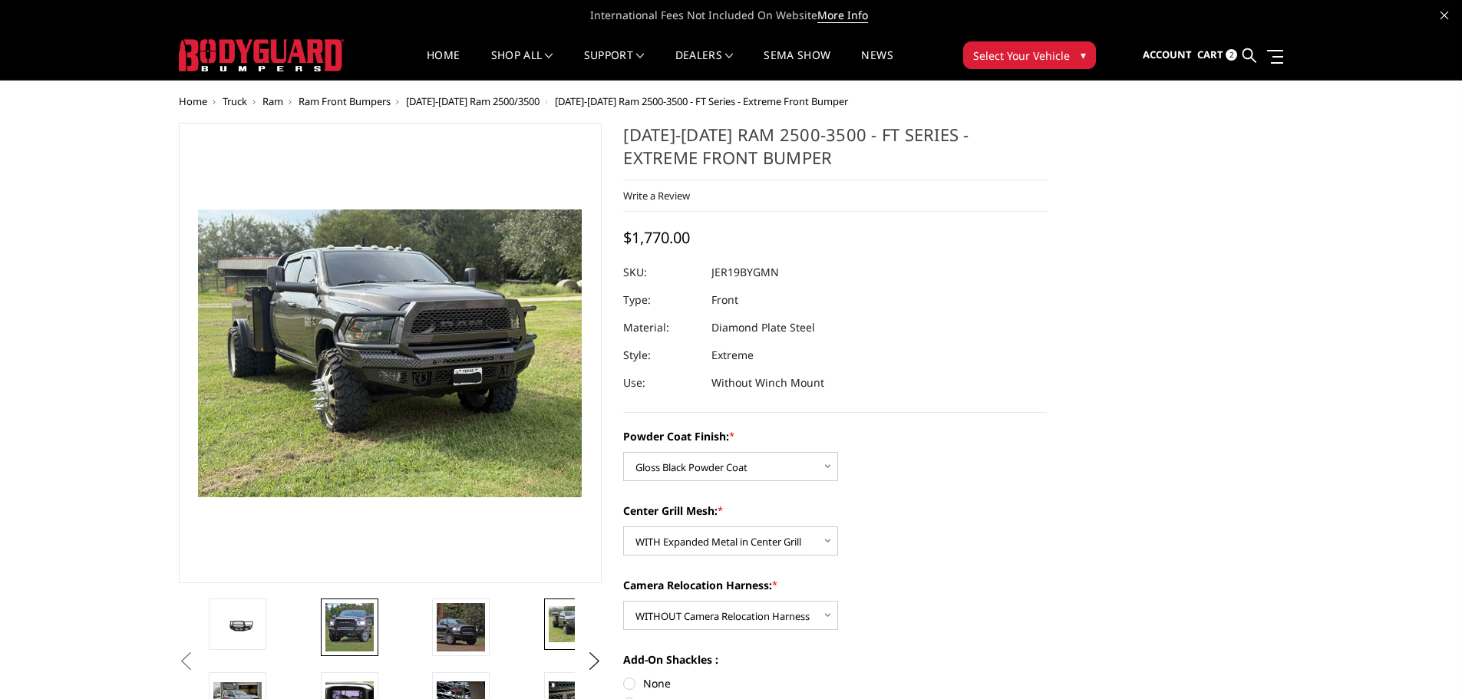
click at [344, 626] on img at bounding box center [349, 627] width 48 height 48
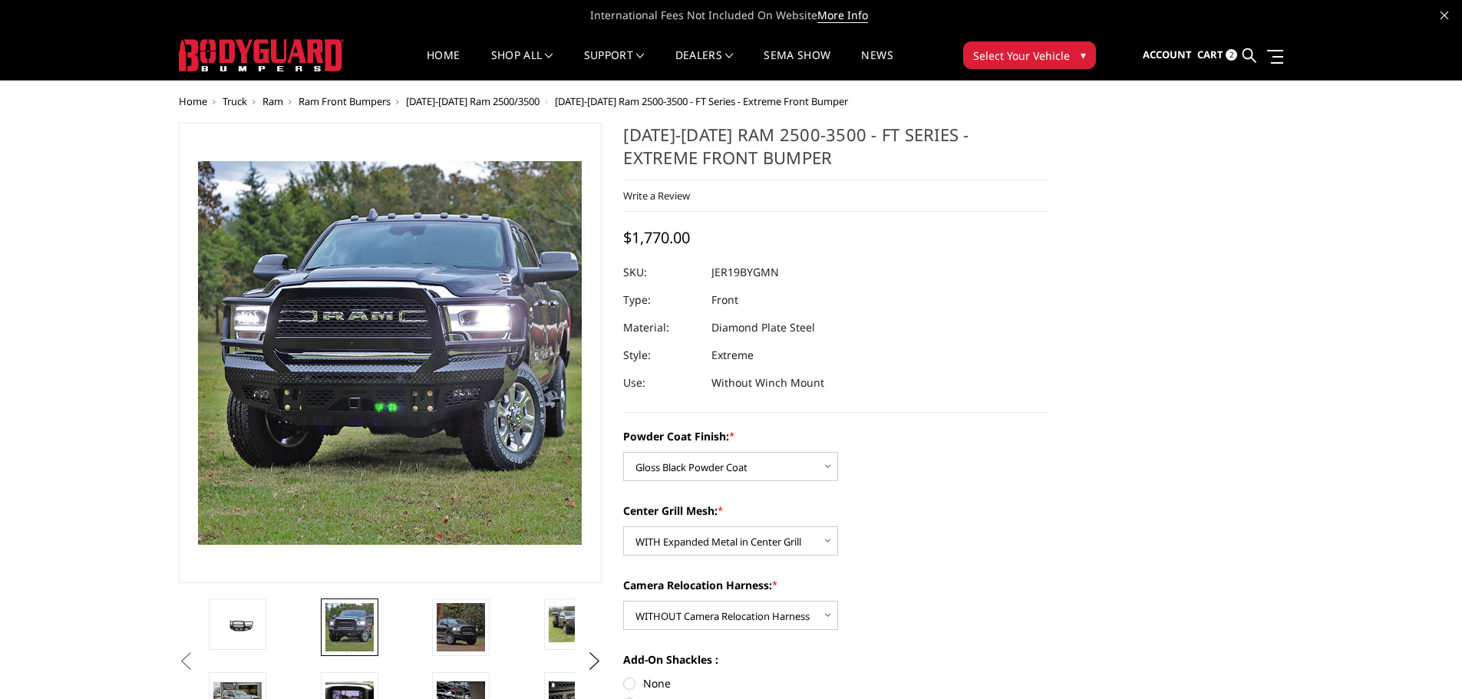
click at [350, 640] on img at bounding box center [349, 627] width 48 height 48
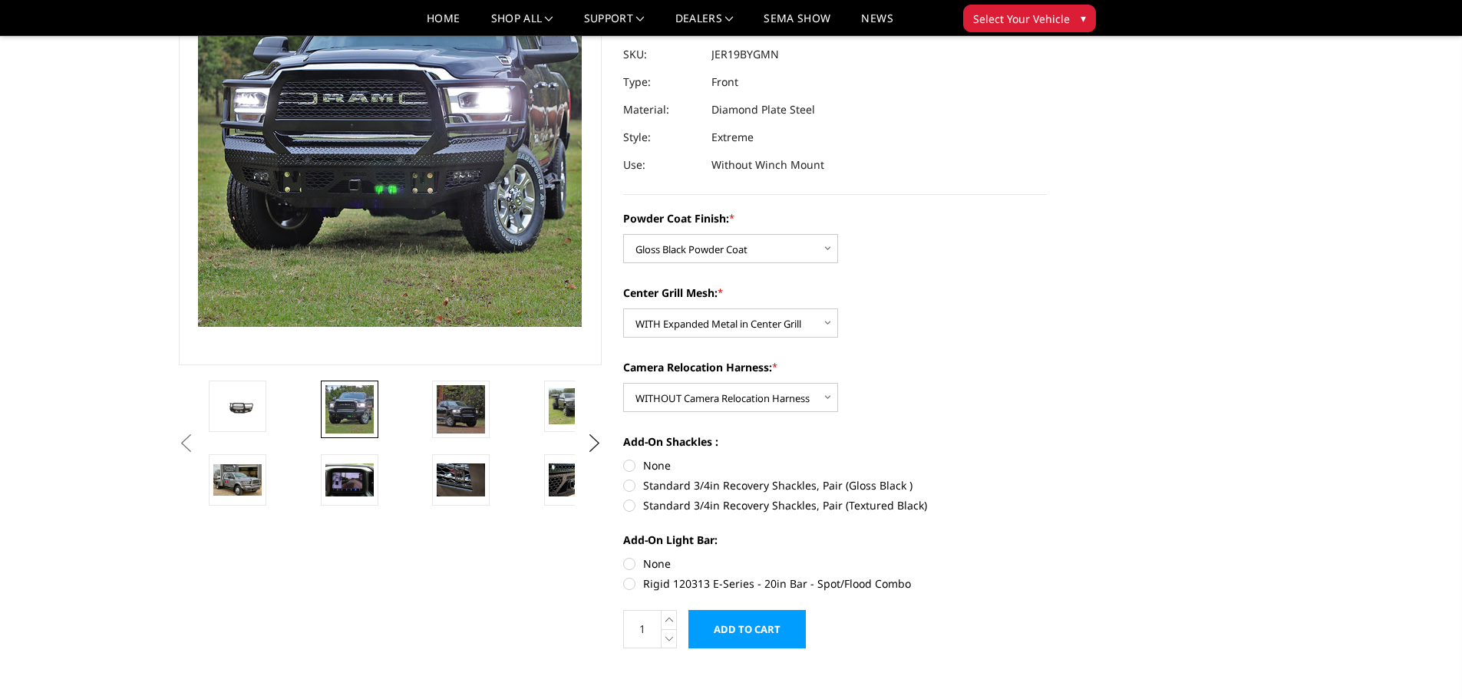
scroll to position [230, 0]
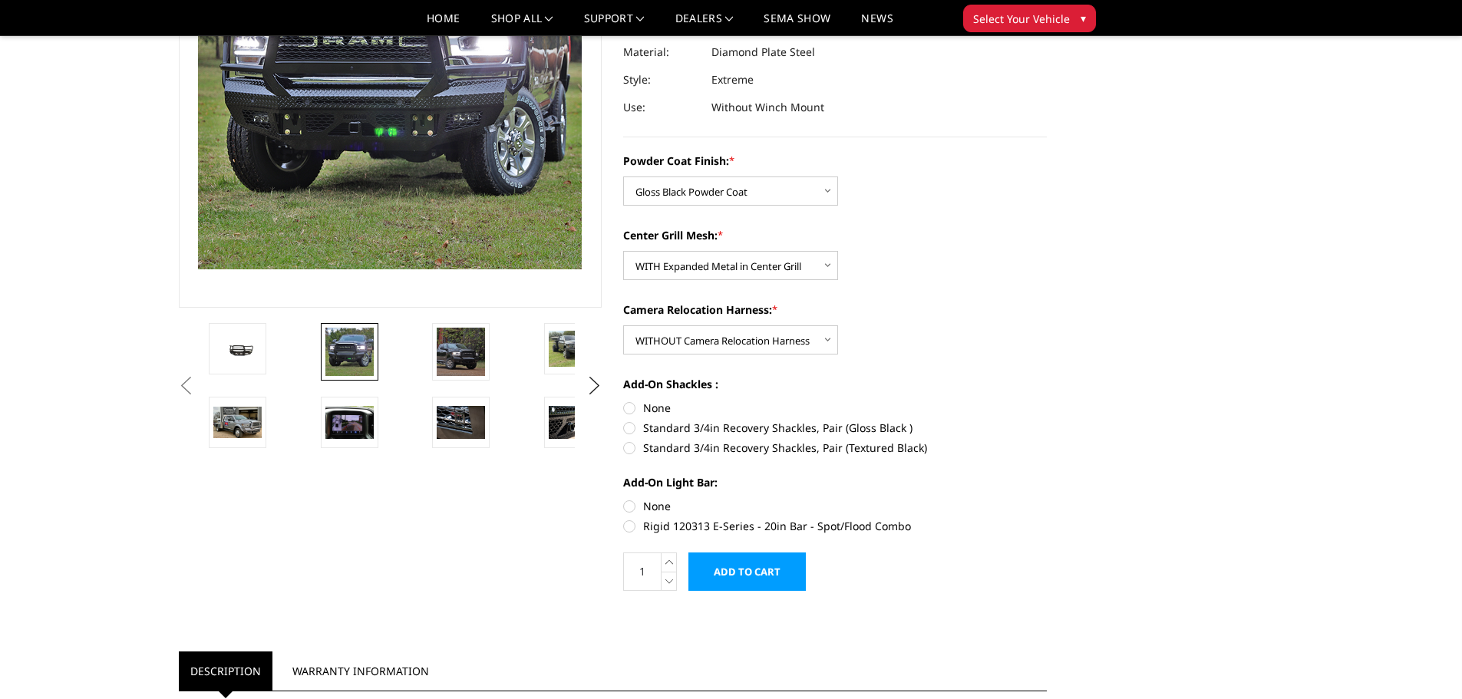
click at [633, 409] on label "None" at bounding box center [835, 408] width 424 height 16
click at [624, 401] on input "None" at bounding box center [623, 400] width 1 height 1
radio input "true"
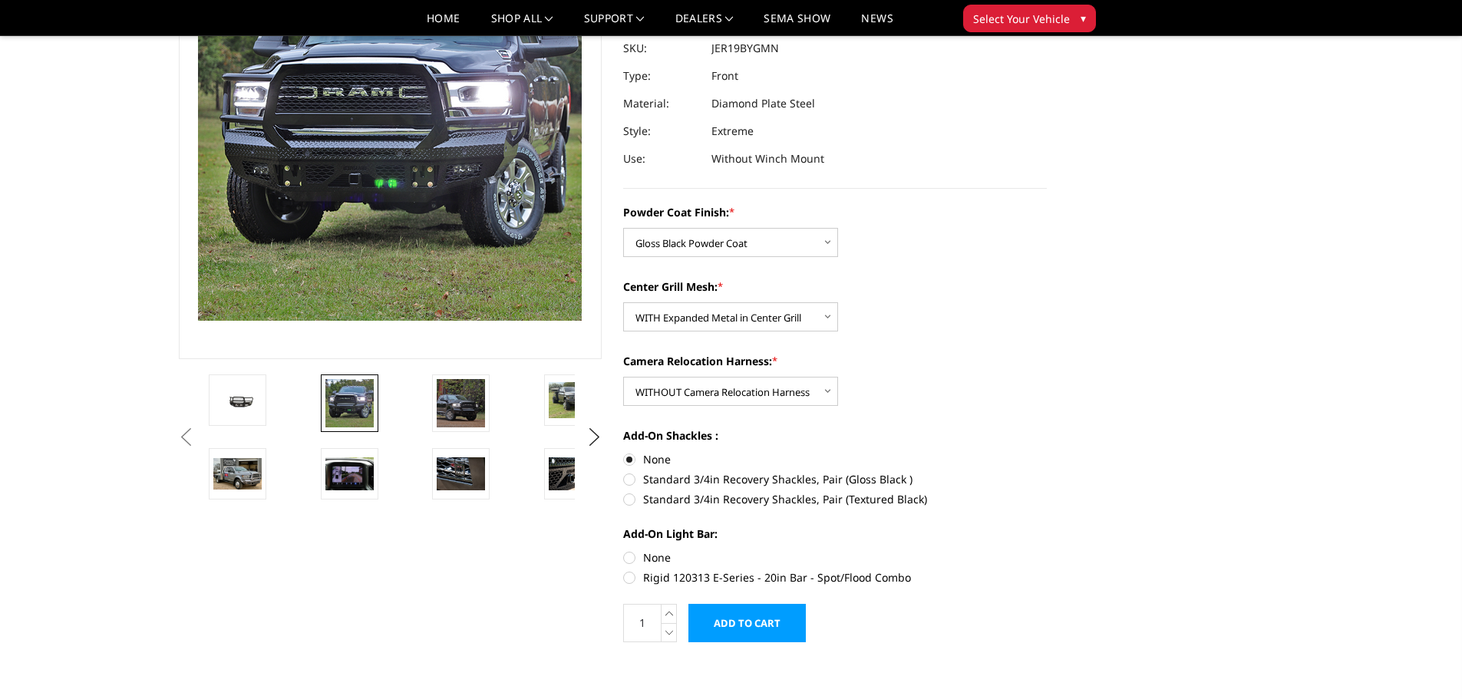
scroll to position [154, 0]
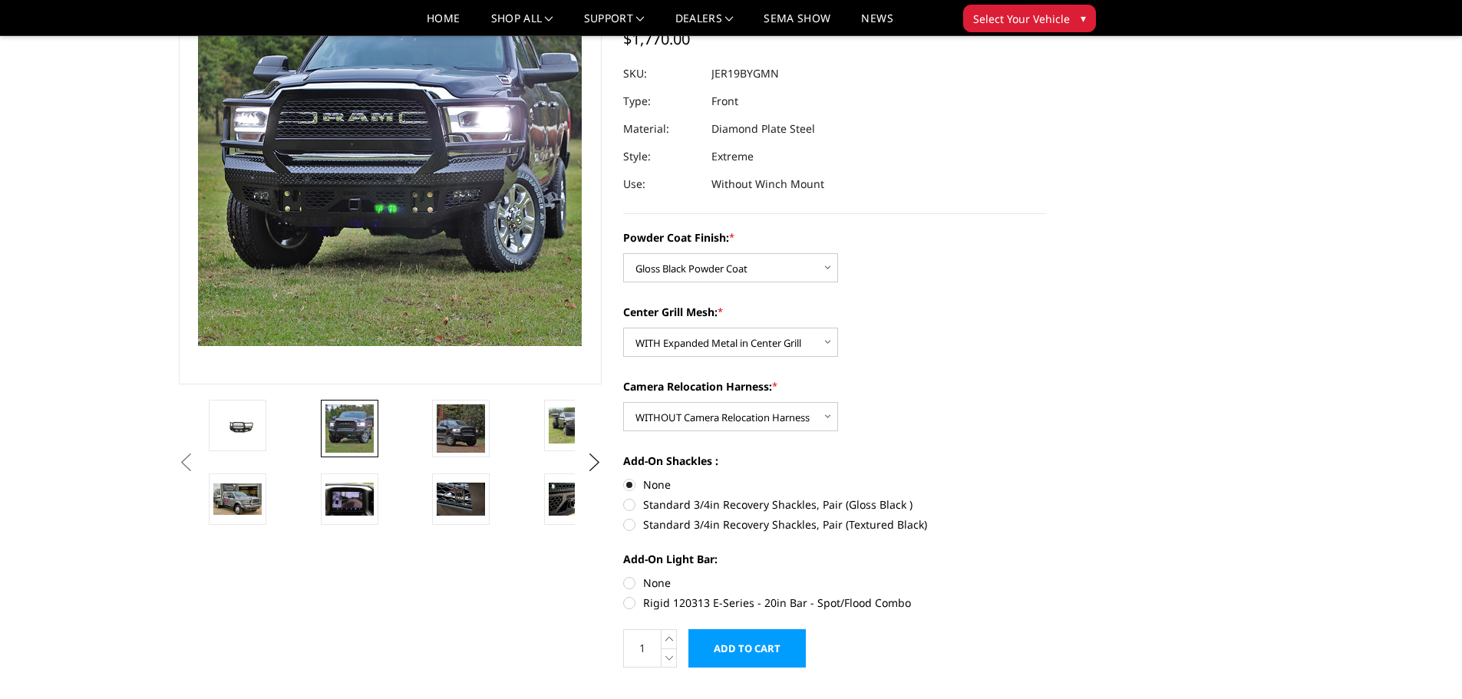
click at [630, 585] on label "None" at bounding box center [835, 583] width 424 height 16
click at [624, 576] on input "None" at bounding box center [623, 575] width 1 height 1
radio input "true"
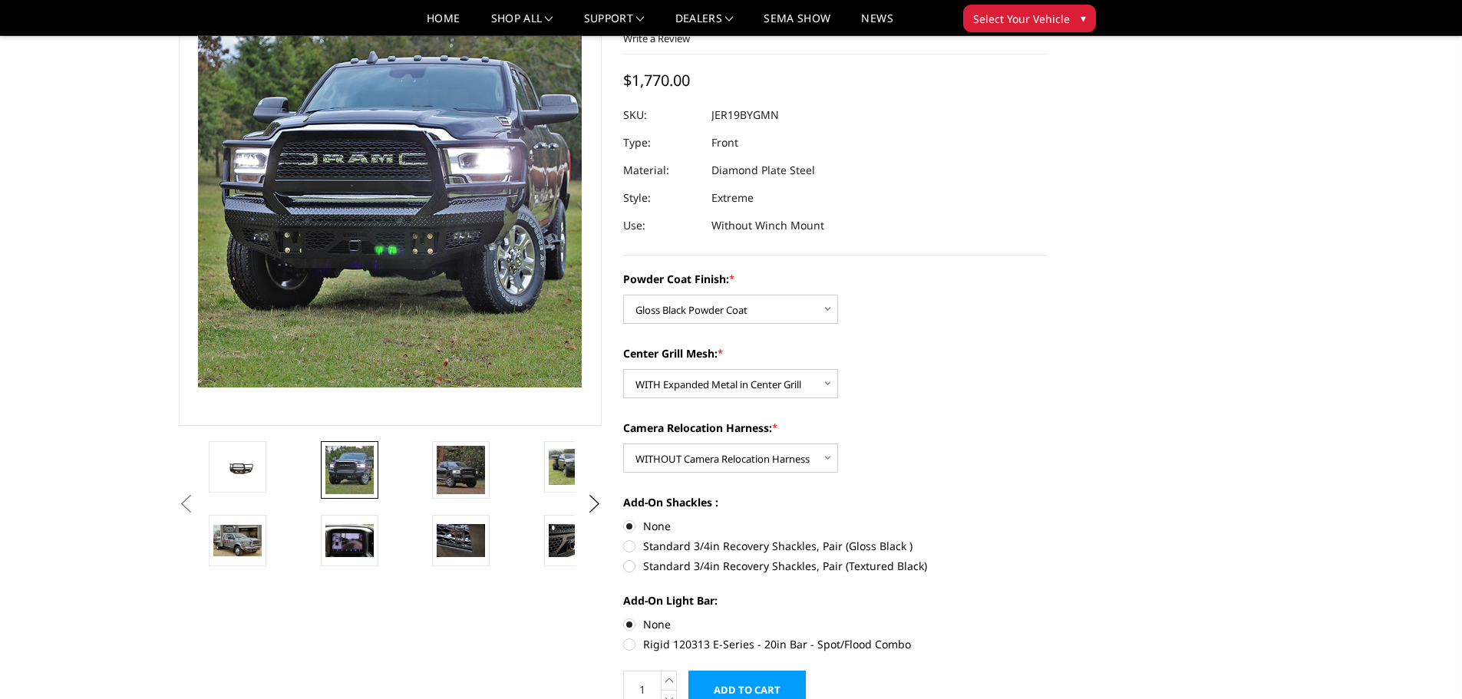
scroll to position [77, 0]
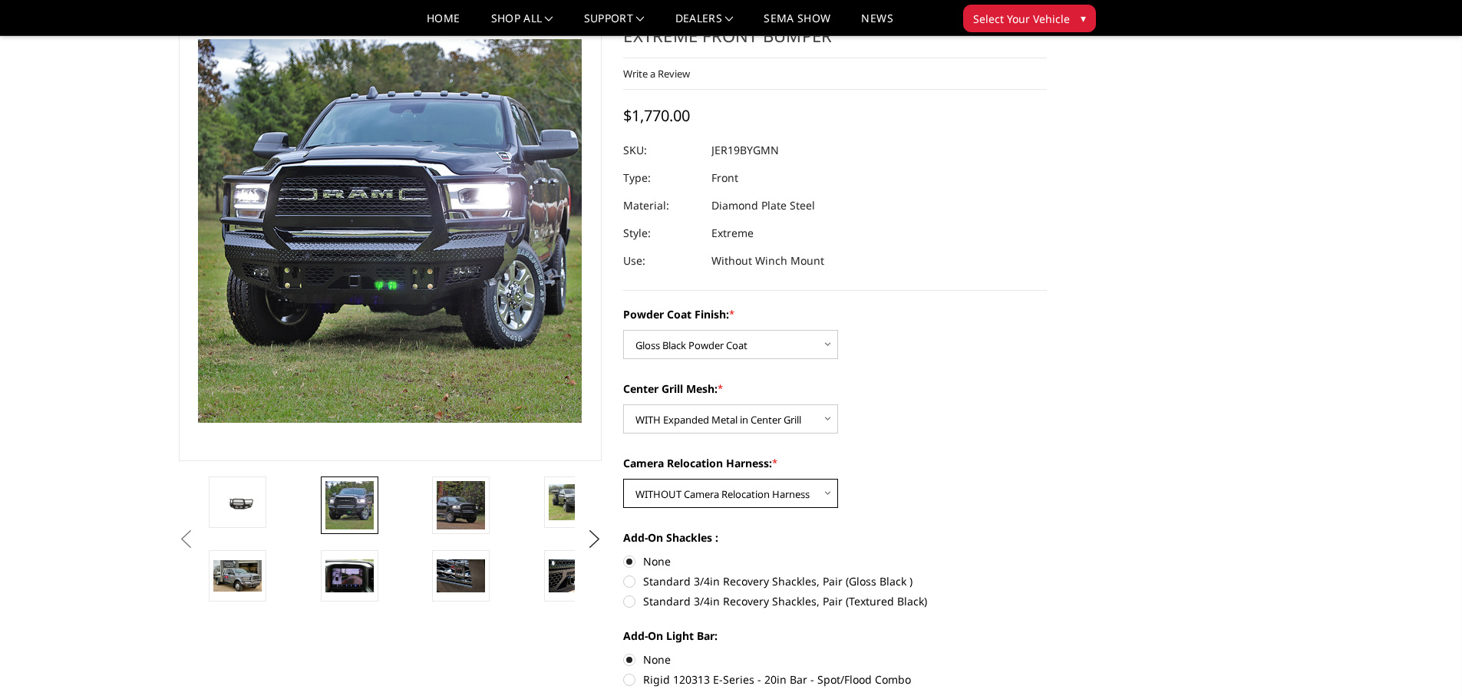
click at [814, 492] on select "Choose Options WITH Camera Relocation Harness WITHOUT Camera Relocation Harness" at bounding box center [730, 493] width 215 height 29
select select "3219"
click at [623, 479] on select "Choose Options WITH Camera Relocation Harness WITHOUT Camera Relocation Harness" at bounding box center [730, 493] width 215 height 29
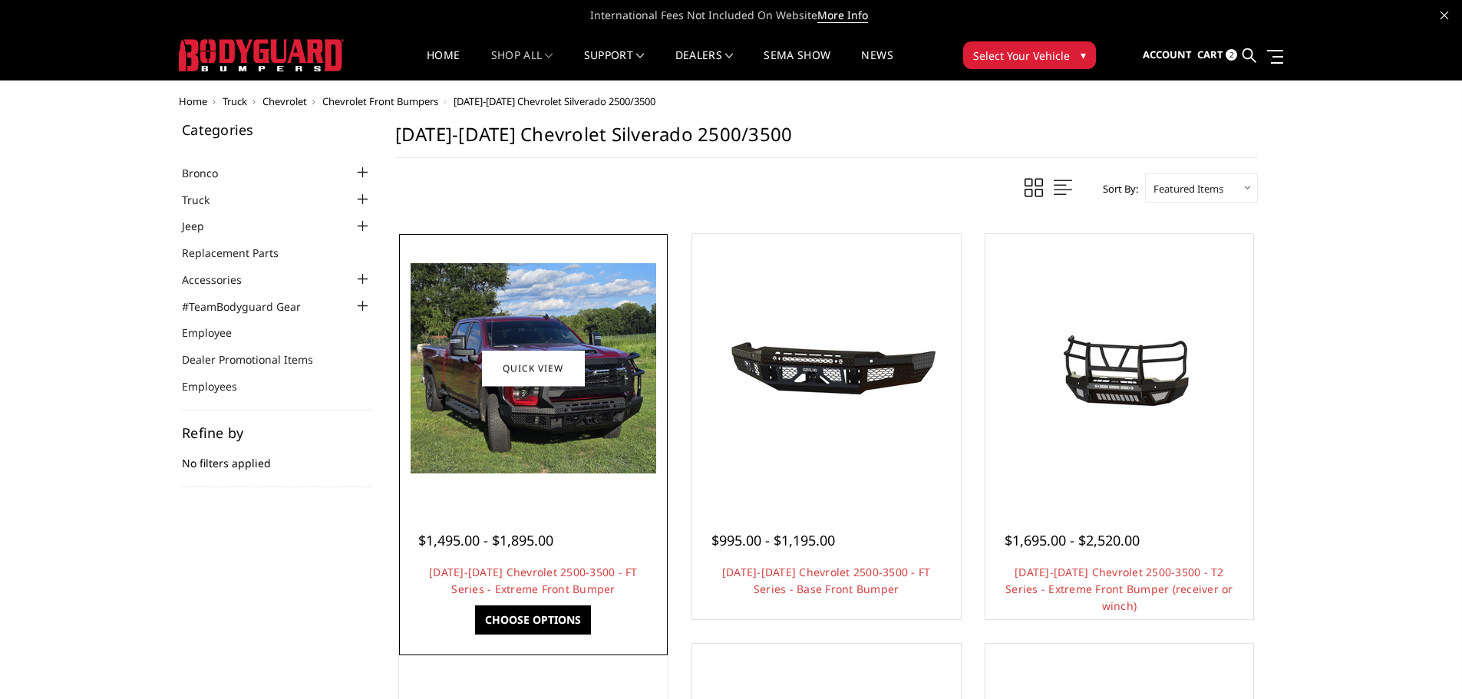
click at [554, 434] on img at bounding box center [534, 368] width 246 height 210
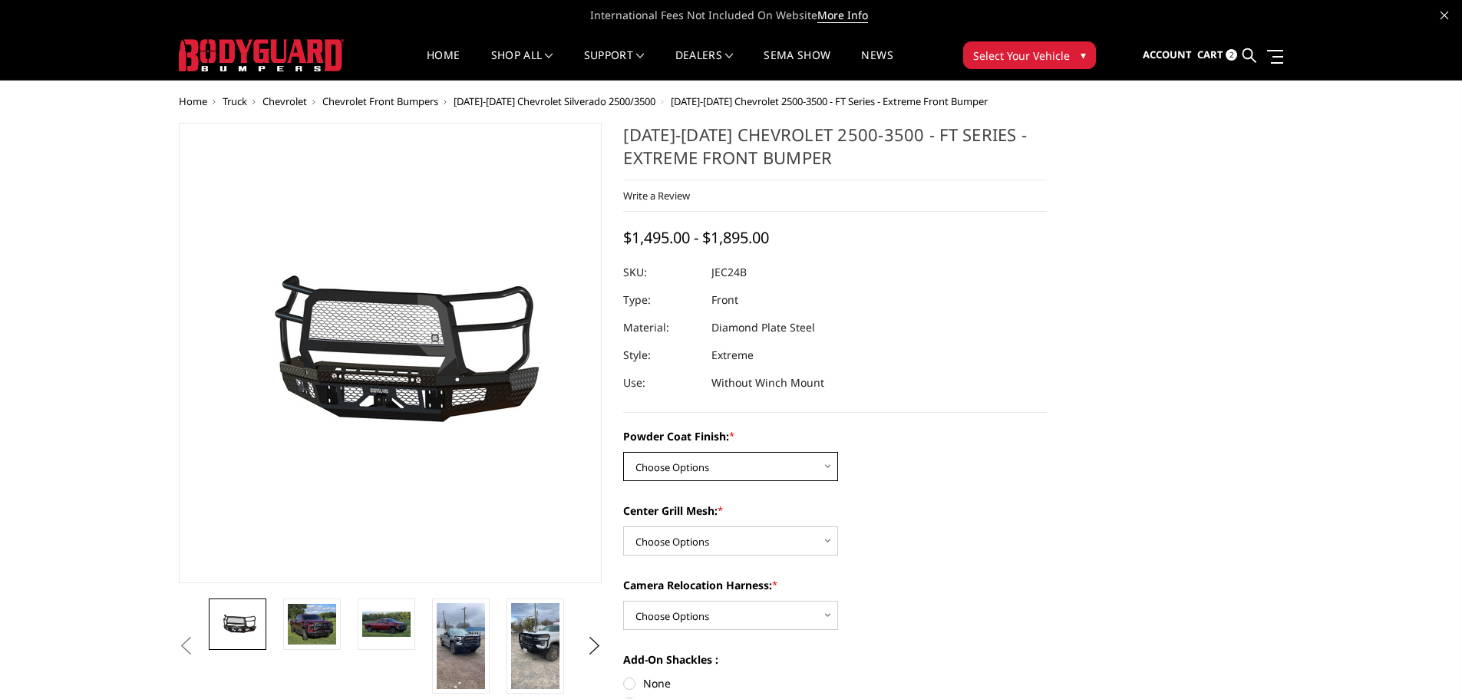
click at [775, 472] on select "Choose Options Bare Metal Gloss Black Powder Coat Textured Black Powder Coat" at bounding box center [730, 466] width 215 height 29
select select "3279"
click at [623, 452] on select "Choose Options Bare Metal Gloss Black Powder Coat Textured Black Powder Coat" at bounding box center [730, 466] width 215 height 29
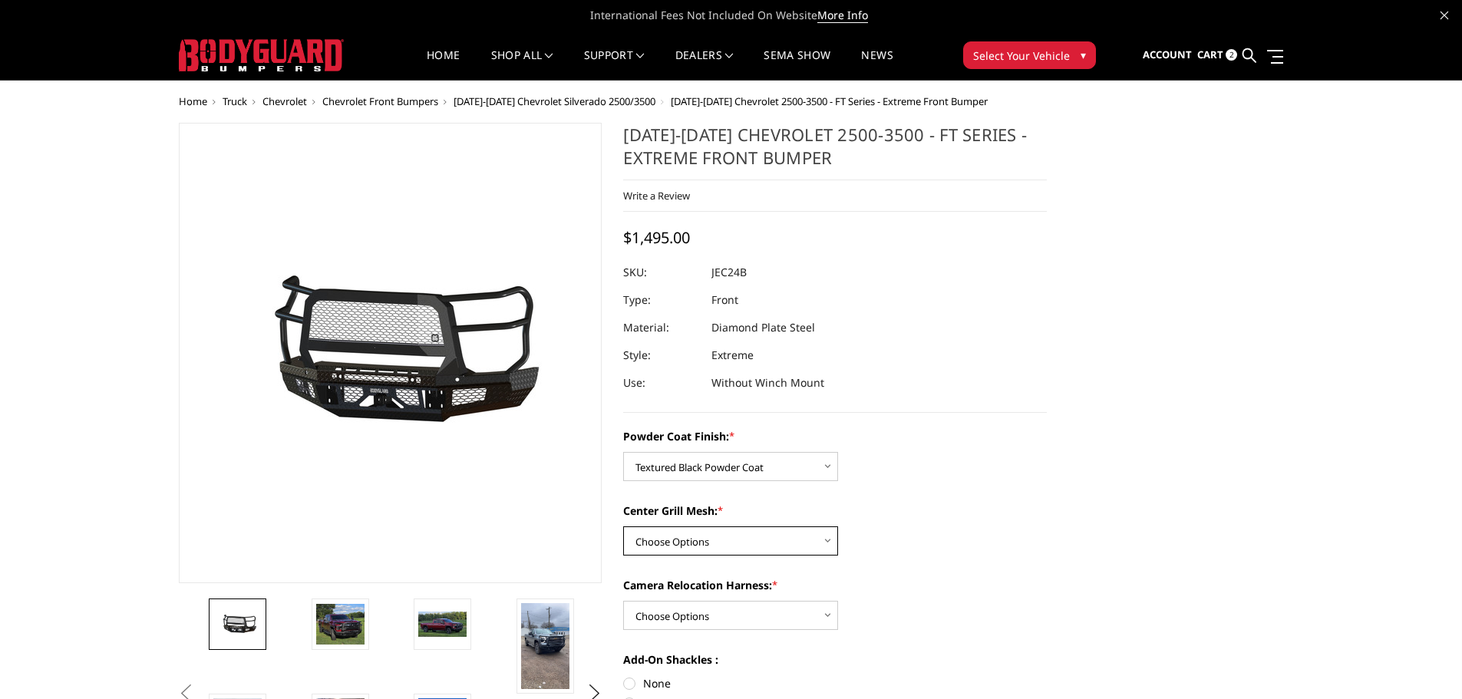
click at [778, 540] on select "Choose Options WITH Expanded Metal in Center Grill WITHOUT Expanded Metal in Ce…" at bounding box center [730, 541] width 215 height 29
select select "3280"
click at [623, 527] on select "Choose Options WITH Expanded Metal in Center Grill WITHOUT Expanded Metal in Ce…" at bounding box center [730, 541] width 215 height 29
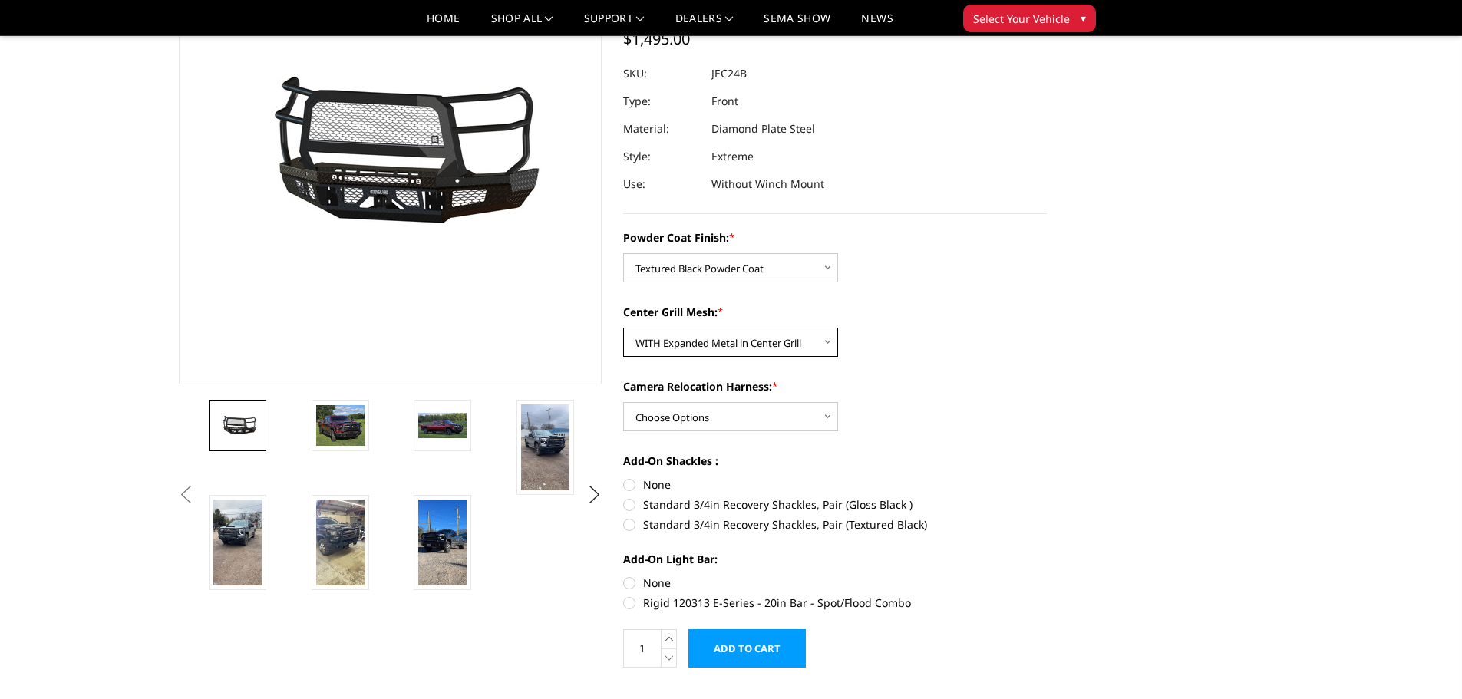
scroll to position [77, 0]
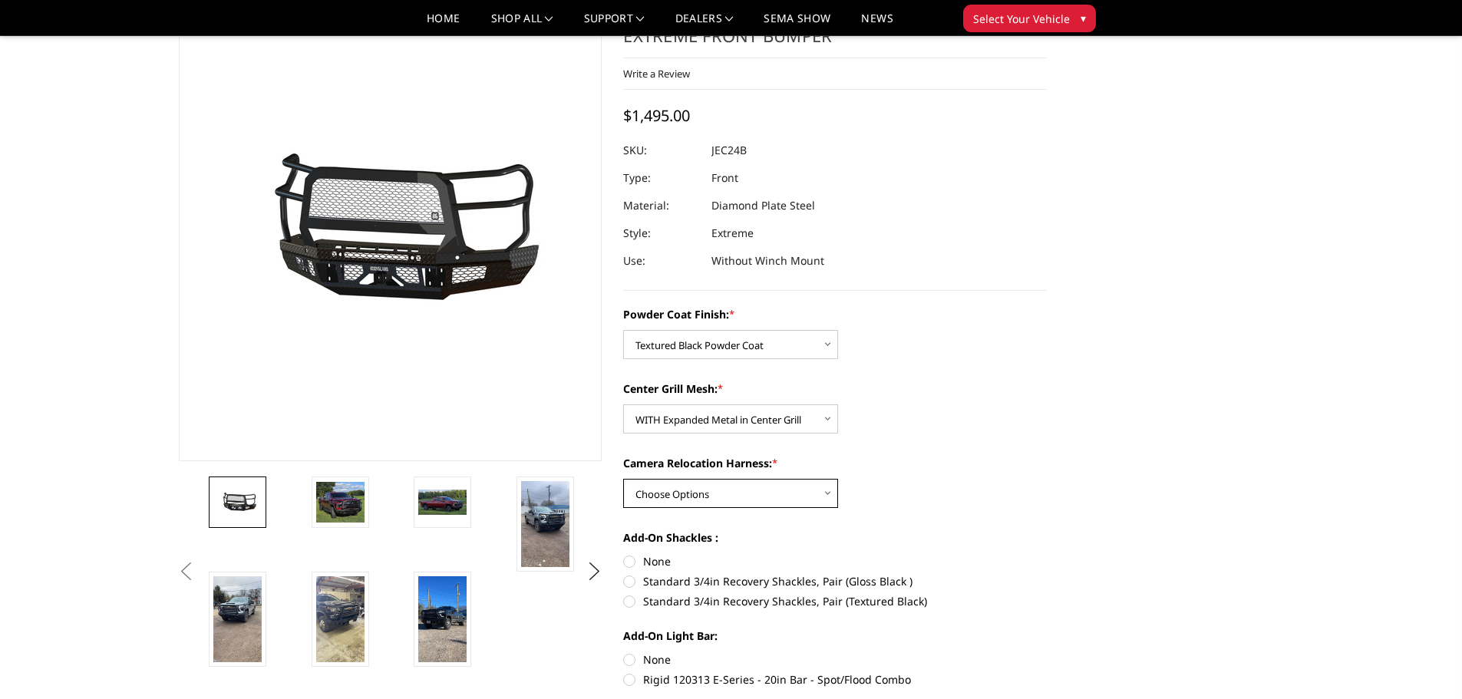
click at [751, 483] on select "Choose Options WITH Camera Relocation Harness WITHOUT Camera Relocation Harness" at bounding box center [730, 493] width 215 height 29
select select "3282"
click at [623, 479] on select "Choose Options WITH Camera Relocation Harness WITHOUT Camera Relocation Harness" at bounding box center [730, 493] width 215 height 29
click at [630, 563] on label "None" at bounding box center [835, 561] width 424 height 16
click at [624, 554] on input "None" at bounding box center [623, 553] width 1 height 1
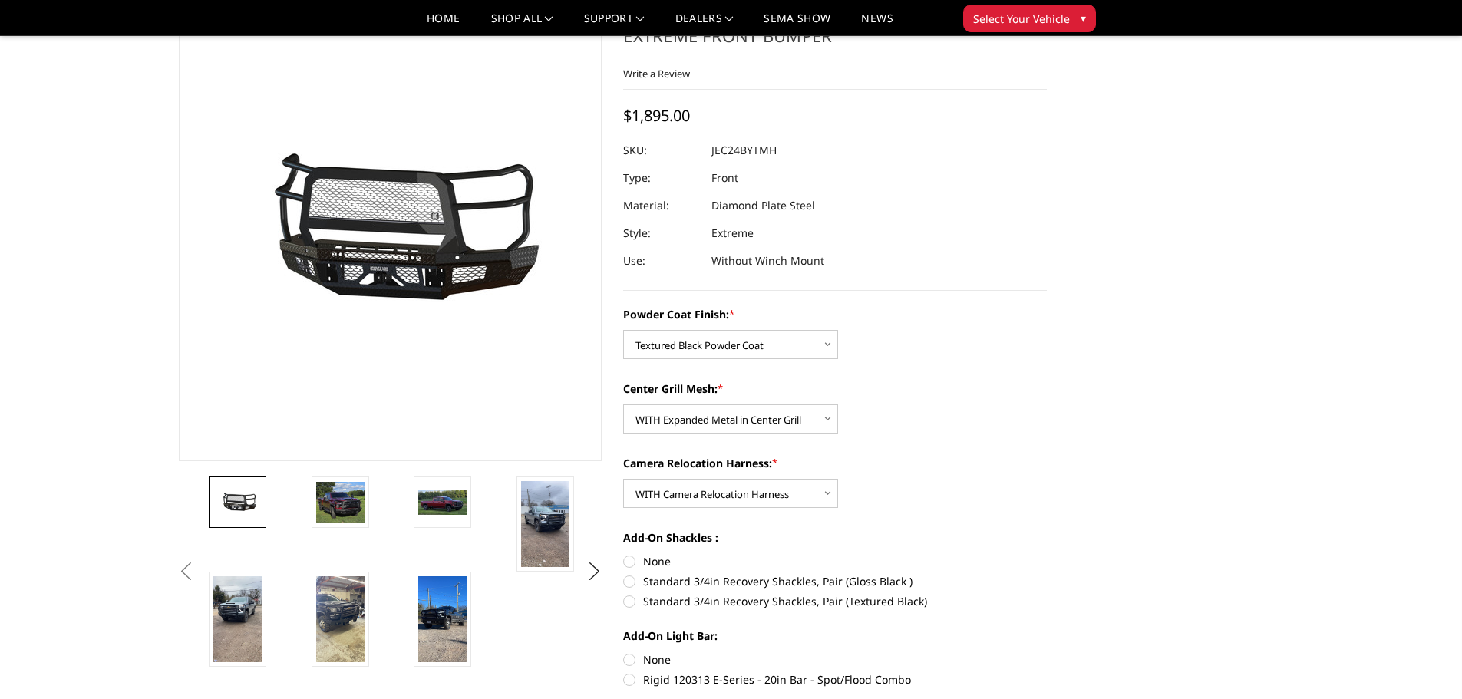
radio input "true"
click at [632, 660] on label "None" at bounding box center [835, 660] width 424 height 16
click at [624, 652] on input "None" at bounding box center [623, 652] width 1 height 1
radio input "true"
